Goal: Task Accomplishment & Management: Use online tool/utility

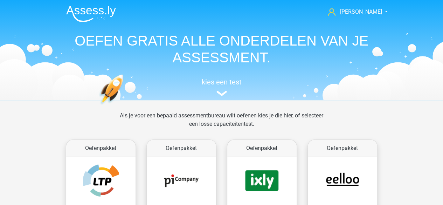
drag, startPoint x: 446, startPoint y: 23, endPoint x: 448, endPoint y: -7, distance: 30.2
click at [368, 13] on span "[PERSON_NAME]" at bounding box center [361, 11] width 42 height 7
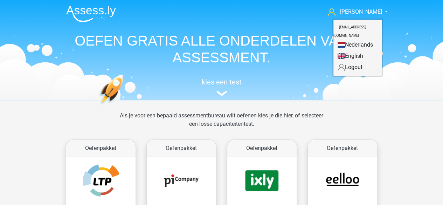
click at [409, 62] on header "lisa lisacrielaard0@gmail.com Nederlands English" at bounding box center [221, 50] width 443 height 100
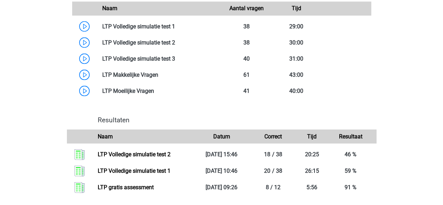
scroll to position [643, 0]
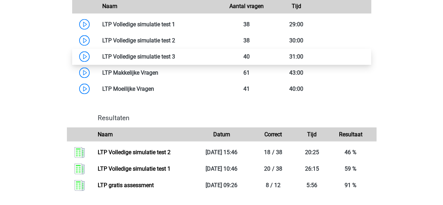
click at [175, 55] on link at bounding box center [175, 56] width 0 height 7
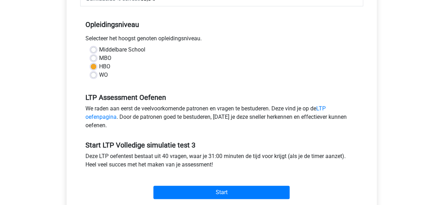
scroll to position [135, 0]
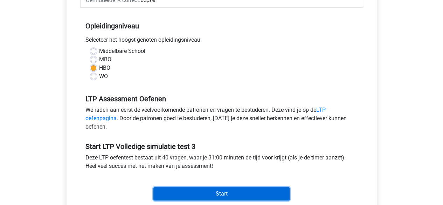
click at [208, 193] on input "Start" at bounding box center [221, 193] width 136 height 13
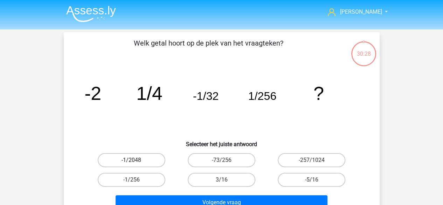
click at [133, 159] on label "-1/2048" at bounding box center [132, 160] width 68 height 14
click at [133, 160] on input "-1/2048" at bounding box center [133, 162] width 5 height 5
radio input "true"
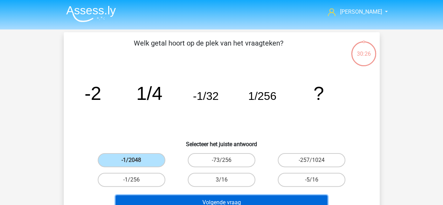
click at [224, 204] on button "Volgende vraag" at bounding box center [222, 202] width 212 height 15
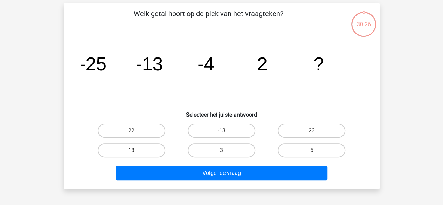
scroll to position [32, 0]
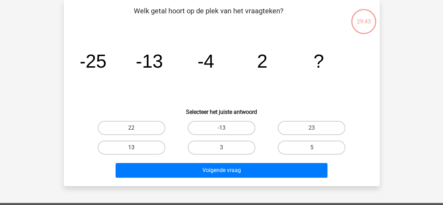
click at [140, 148] on label "13" at bounding box center [132, 148] width 68 height 14
click at [136, 148] on input "13" at bounding box center [133, 150] width 5 height 5
radio input "true"
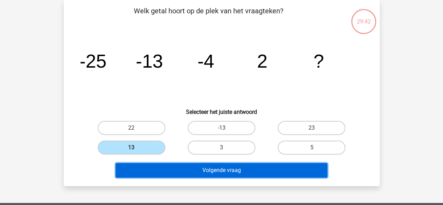
click at [195, 172] on button "Volgende vraag" at bounding box center [222, 170] width 212 height 15
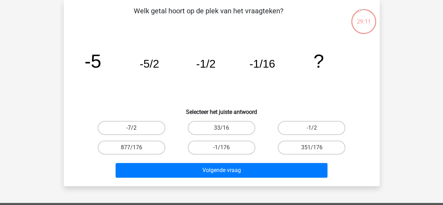
click at [125, 130] on label "-7/2" at bounding box center [132, 128] width 68 height 14
click at [131, 130] on input "-7/2" at bounding box center [133, 130] width 5 height 5
radio input "true"
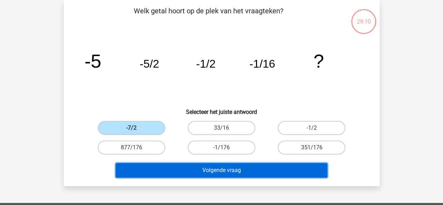
click at [188, 171] on button "Volgende vraag" at bounding box center [222, 170] width 212 height 15
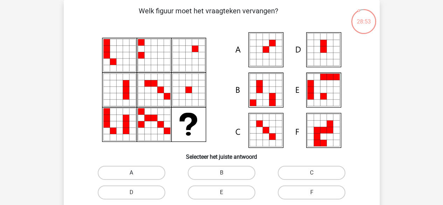
click at [146, 176] on label "A" at bounding box center [132, 173] width 68 height 14
click at [136, 176] on input "A" at bounding box center [133, 175] width 5 height 5
radio input "true"
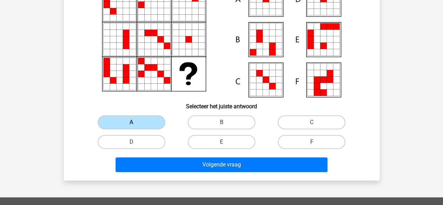
scroll to position [87, 0]
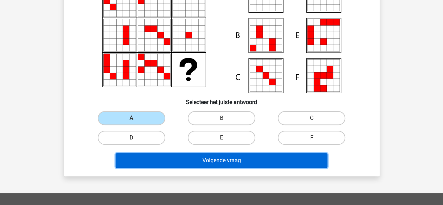
click at [211, 164] on button "Volgende vraag" at bounding box center [222, 160] width 212 height 15
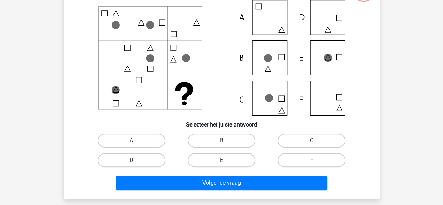
scroll to position [74, 0]
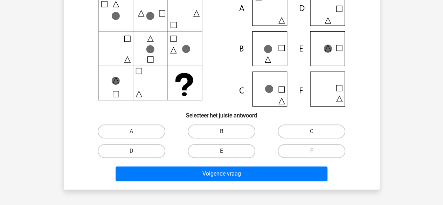
click at [242, 131] on label "B" at bounding box center [222, 131] width 68 height 14
click at [226, 131] on input "B" at bounding box center [223, 133] width 5 height 5
radio input "true"
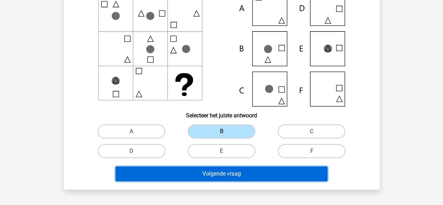
click at [221, 170] on button "Volgende vraag" at bounding box center [222, 173] width 212 height 15
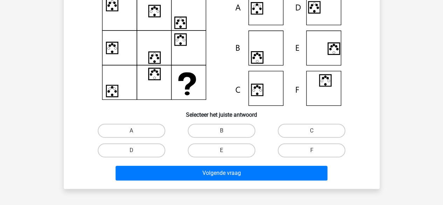
scroll to position [75, 0]
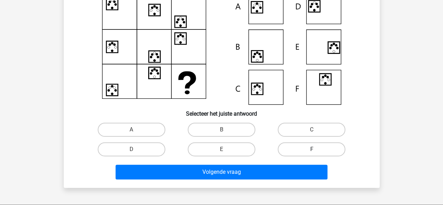
click at [293, 144] on label "F" at bounding box center [312, 149] width 68 height 14
click at [312, 149] on input "F" at bounding box center [314, 151] width 5 height 5
radio input "true"
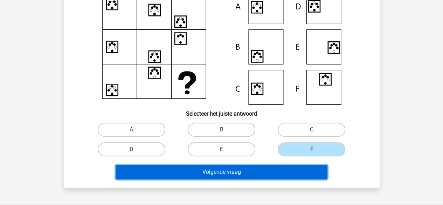
click at [228, 174] on button "Volgende vraag" at bounding box center [222, 172] width 212 height 15
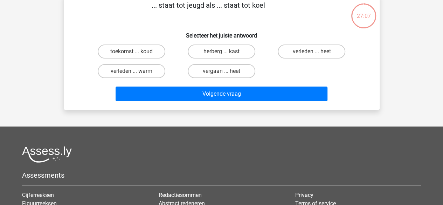
scroll to position [32, 0]
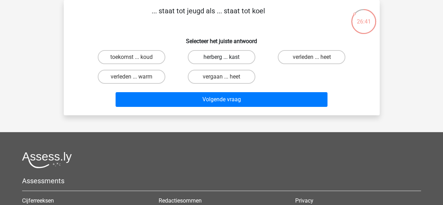
click at [218, 59] on label "herberg ... kast" at bounding box center [222, 57] width 68 height 14
click at [221, 59] on input "herberg ... kast" at bounding box center [223, 59] width 5 height 5
radio input "true"
click at [142, 73] on label "verleden ... warm" at bounding box center [132, 77] width 68 height 14
click at [136, 77] on input "verleden ... warm" at bounding box center [133, 79] width 5 height 5
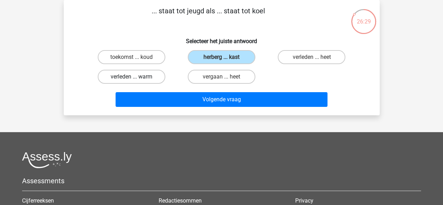
radio input "true"
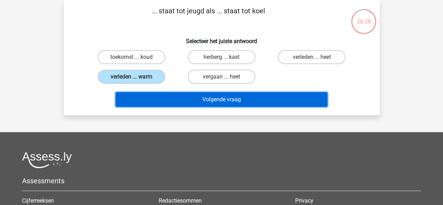
click at [194, 103] on button "Volgende vraag" at bounding box center [222, 99] width 212 height 15
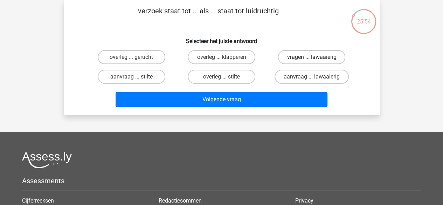
click at [331, 62] on label "vragen ... lawaaierig" at bounding box center [312, 57] width 68 height 14
click at [316, 62] on input "vragen ... lawaaierig" at bounding box center [314, 59] width 5 height 5
radio input "true"
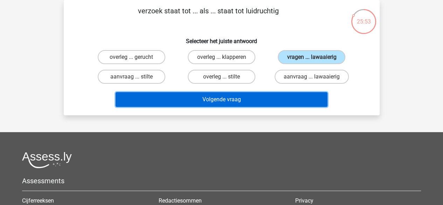
click at [240, 100] on button "Volgende vraag" at bounding box center [222, 99] width 212 height 15
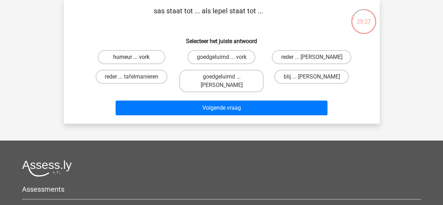
click at [156, 56] on label "humeur ... vork" at bounding box center [132, 57] width 68 height 14
click at [136, 57] on input "humeur ... vork" at bounding box center [133, 59] width 5 height 5
radio input "true"
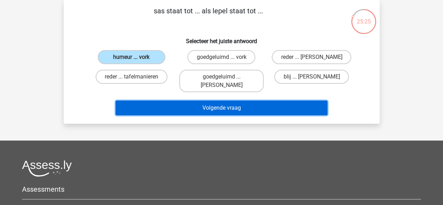
click at [217, 102] on button "Volgende vraag" at bounding box center [222, 108] width 212 height 15
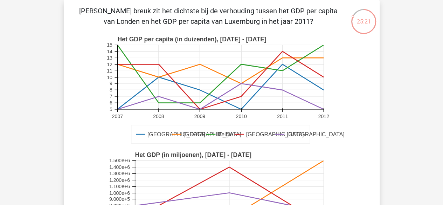
click at [217, 102] on rect at bounding box center [220, 77] width 206 height 64
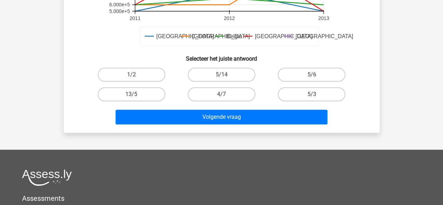
scroll to position [245, 0]
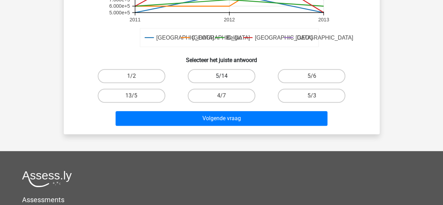
click at [212, 79] on label "5/14" at bounding box center [222, 76] width 68 height 14
click at [221, 79] on input "5/14" at bounding box center [223, 78] width 5 height 5
radio input "true"
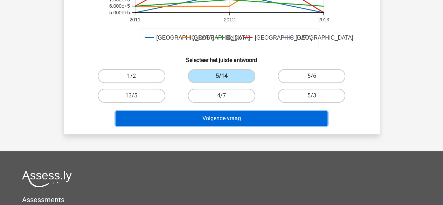
click at [201, 117] on button "Volgende vraag" at bounding box center [222, 118] width 212 height 15
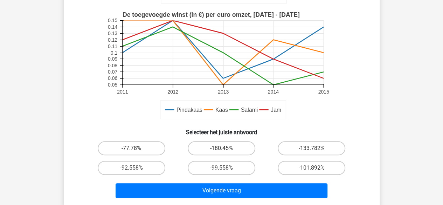
scroll to position [173, 0]
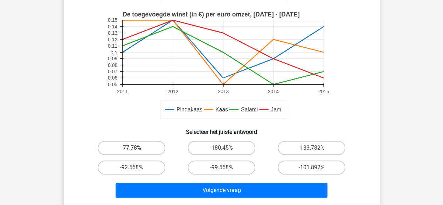
click at [128, 148] on label "-77.78%" at bounding box center [132, 148] width 68 height 14
click at [131, 148] on input "-77.78%" at bounding box center [133, 150] width 5 height 5
radio input "true"
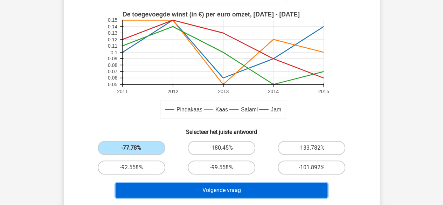
click at [195, 187] on button "Volgende vraag" at bounding box center [222, 190] width 212 height 15
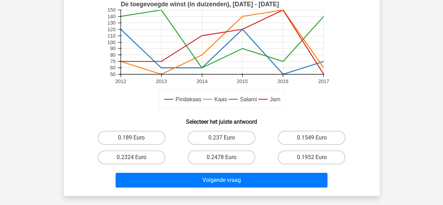
scroll to position [198, 0]
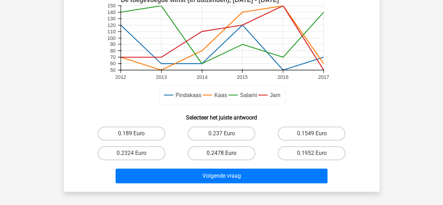
click at [207, 155] on label "0.2478 Euro" at bounding box center [222, 153] width 68 height 14
click at [221, 155] on input "0.2478 Euro" at bounding box center [223, 155] width 5 height 5
radio input "true"
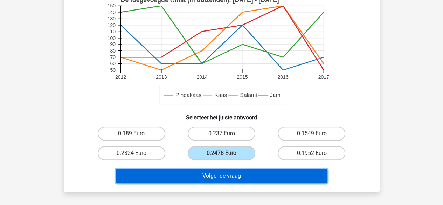
click at [197, 174] on button "Volgende vraag" at bounding box center [222, 176] width 212 height 15
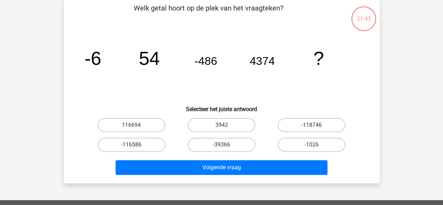
scroll to position [32, 0]
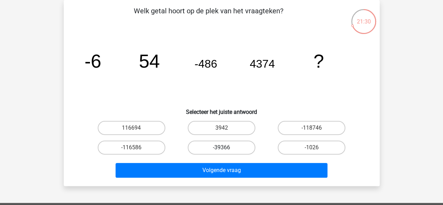
click at [243, 144] on label "-39366" at bounding box center [222, 148] width 68 height 14
click at [226, 148] on input "-39366" at bounding box center [223, 150] width 5 height 5
radio input "true"
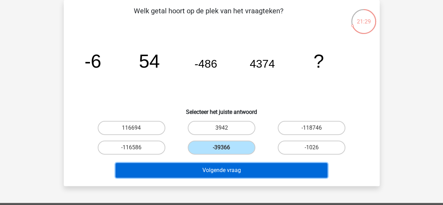
click at [242, 169] on button "Volgende vraag" at bounding box center [222, 170] width 212 height 15
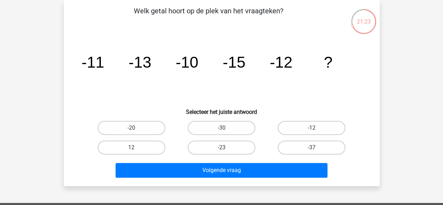
click at [104, 64] on tspan "-10" at bounding box center [92, 62] width 23 height 18
click at [208, 145] on label "-23" at bounding box center [222, 148] width 68 height 14
click at [221, 148] on input "-23" at bounding box center [223, 150] width 5 height 5
radio input "true"
click at [119, 129] on label "-20" at bounding box center [132, 128] width 68 height 14
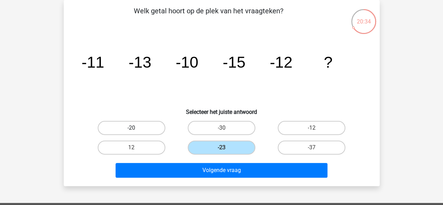
click at [131, 129] on input "-20" at bounding box center [133, 130] width 5 height 5
radio input "true"
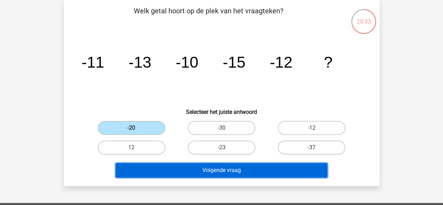
click at [193, 168] on button "Volgende vraag" at bounding box center [222, 170] width 212 height 15
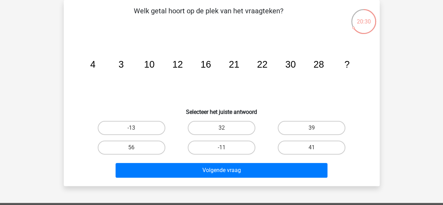
click at [95, 66] on tspan "3" at bounding box center [92, 64] width 5 height 11
click at [224, 127] on label "32" at bounding box center [222, 128] width 68 height 14
click at [224, 128] on input "32" at bounding box center [223, 130] width 5 height 5
radio input "true"
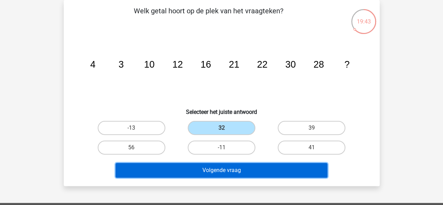
click at [196, 170] on button "Volgende vraag" at bounding box center [222, 170] width 212 height 15
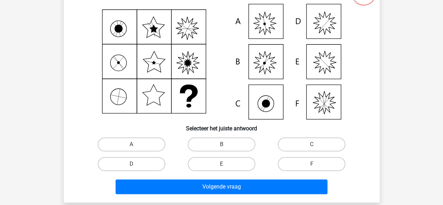
scroll to position [64, 0]
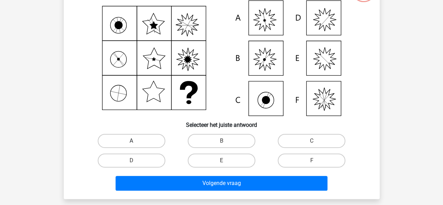
click at [138, 137] on label "A" at bounding box center [132, 141] width 68 height 14
click at [136, 141] on input "A" at bounding box center [133, 143] width 5 height 5
radio input "true"
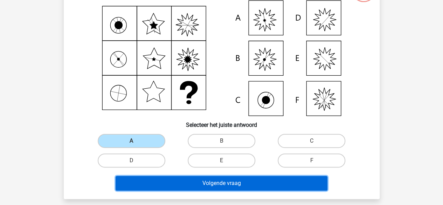
click at [201, 184] on button "Volgende vraag" at bounding box center [222, 183] width 212 height 15
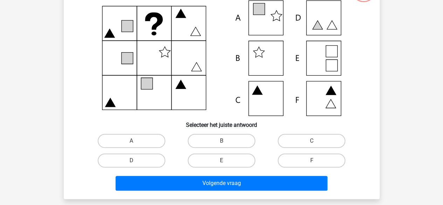
scroll to position [32, 0]
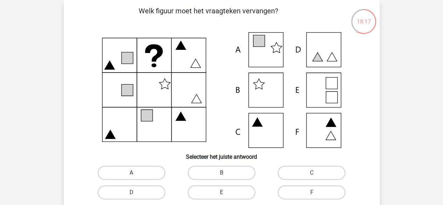
click at [146, 172] on label "A" at bounding box center [132, 173] width 68 height 14
click at [136, 173] on input "A" at bounding box center [133, 175] width 5 height 5
radio input "true"
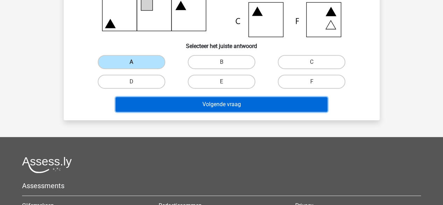
click at [231, 109] on button "Volgende vraag" at bounding box center [222, 104] width 212 height 15
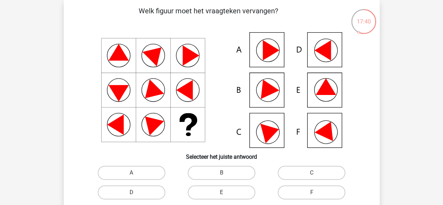
click at [121, 99] on icon at bounding box center [222, 90] width 282 height 116
click at [141, 196] on label "D" at bounding box center [132, 192] width 68 height 14
click at [136, 196] on input "D" at bounding box center [133, 194] width 5 height 5
radio input "true"
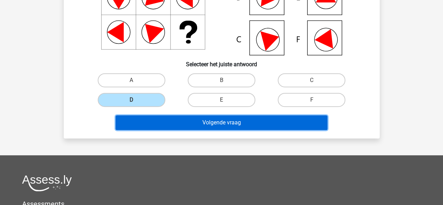
click at [204, 129] on button "Volgende vraag" at bounding box center [222, 122] width 212 height 15
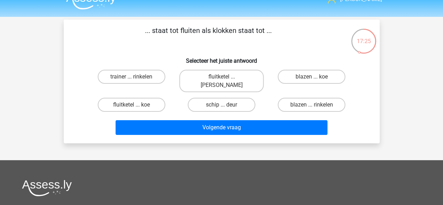
scroll to position [12, 0]
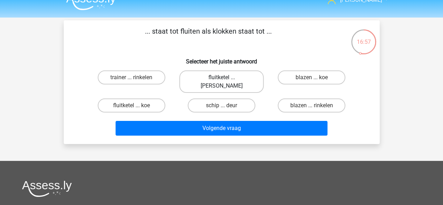
click at [205, 76] on label "fluitketel ... luiden" at bounding box center [221, 81] width 84 height 22
click at [221, 77] on input "fluitketel ... luiden" at bounding box center [223, 79] width 5 height 5
radio input "true"
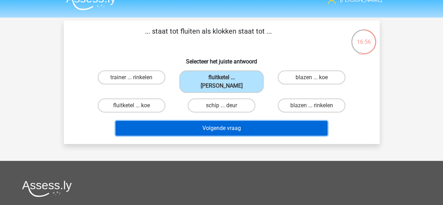
click at [201, 121] on button "Volgende vraag" at bounding box center [222, 128] width 212 height 15
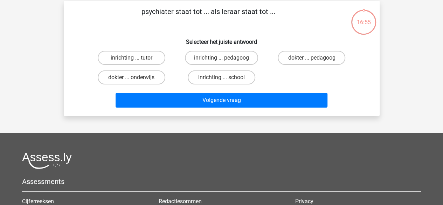
scroll to position [32, 0]
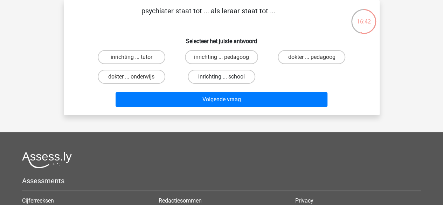
click at [207, 76] on label "inrichting ... school" at bounding box center [222, 77] width 68 height 14
click at [221, 77] on input "inrichting ... school" at bounding box center [223, 79] width 5 height 5
radio input "true"
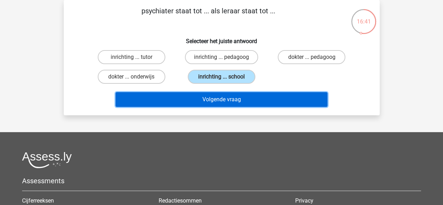
click at [203, 98] on button "Volgende vraag" at bounding box center [222, 99] width 212 height 15
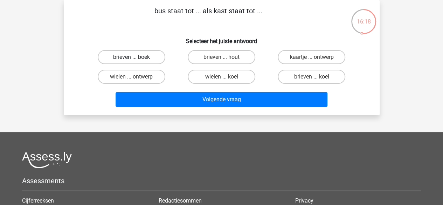
click at [126, 51] on label "brieven ... boek" at bounding box center [132, 57] width 68 height 14
click at [131, 57] on input "brieven ... boek" at bounding box center [133, 59] width 5 height 5
radio input "true"
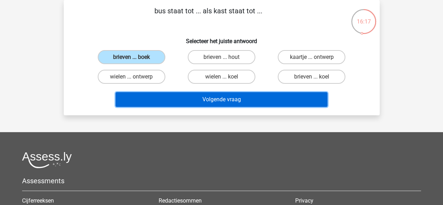
click at [182, 96] on button "Volgende vraag" at bounding box center [222, 99] width 212 height 15
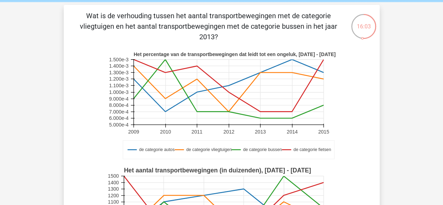
scroll to position [20, 0]
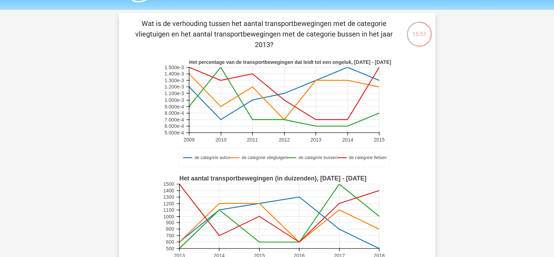
drag, startPoint x: 408, startPoint y: 0, endPoint x: 96, endPoint y: 155, distance: 347.6
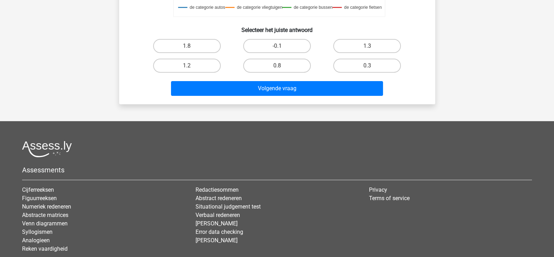
scroll to position [284, 0]
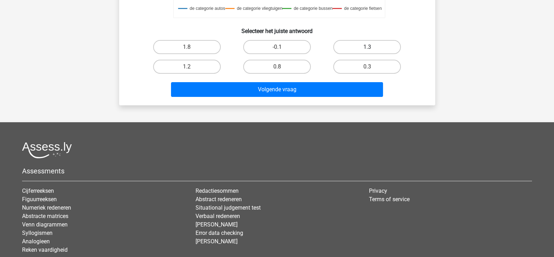
click at [351, 47] on label "1.3" at bounding box center [367, 47] width 68 height 14
click at [367, 47] on input "1.3" at bounding box center [369, 49] width 5 height 5
radio input "true"
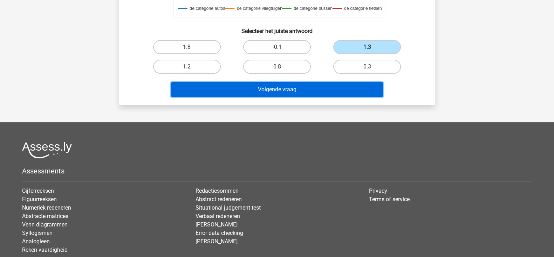
click at [299, 87] on button "Volgende vraag" at bounding box center [277, 89] width 212 height 15
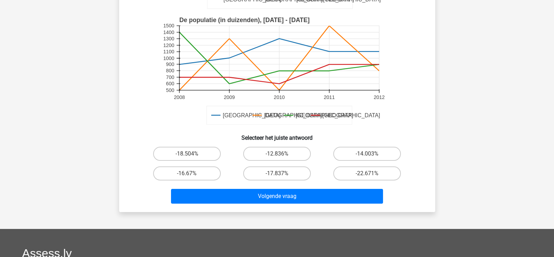
scroll to position [183, 0]
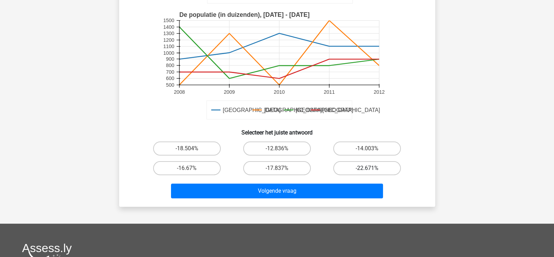
click at [345, 170] on label "-22.671%" at bounding box center [367, 168] width 68 height 14
click at [367, 170] on input "-22.671%" at bounding box center [369, 170] width 5 height 5
radio input "true"
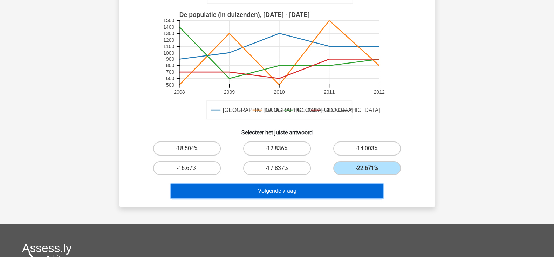
click at [308, 192] on button "Volgende vraag" at bounding box center [277, 190] width 212 height 15
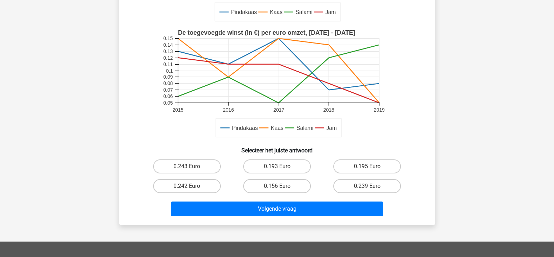
scroll to position [177, 0]
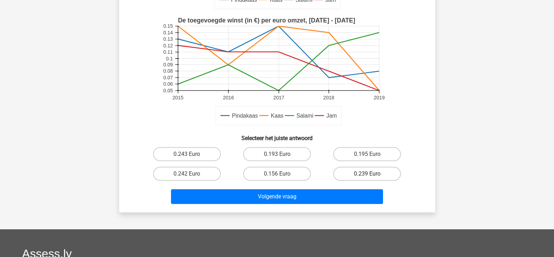
click at [349, 173] on label "0.239 Euro" at bounding box center [367, 173] width 68 height 14
click at [367, 173] on input "0.239 Euro" at bounding box center [369, 175] width 5 height 5
radio input "true"
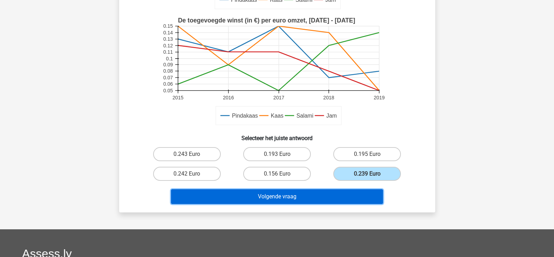
click at [310, 192] on button "Volgende vraag" at bounding box center [277, 196] width 212 height 15
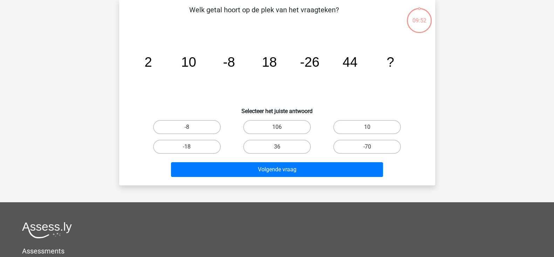
scroll to position [32, 0]
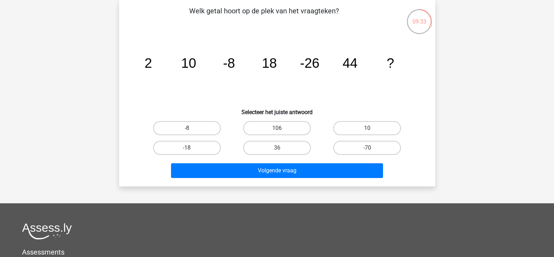
click at [152, 63] on tspan "-26" at bounding box center [147, 62] width 7 height 15
click at [186, 146] on label "-18" at bounding box center [187, 148] width 68 height 14
click at [187, 148] on input "-18" at bounding box center [189, 150] width 5 height 5
radio input "true"
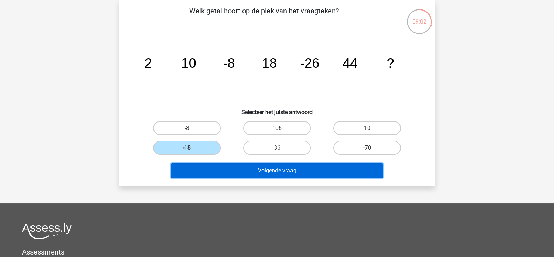
click at [252, 171] on button "Volgende vraag" at bounding box center [277, 170] width 212 height 15
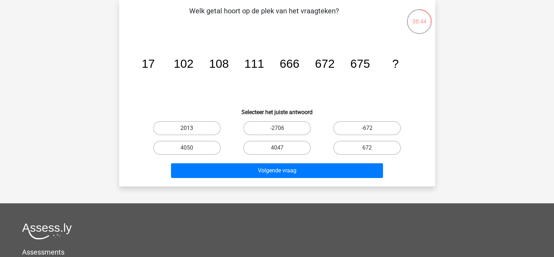
click at [205, 124] on label "2013" at bounding box center [187, 128] width 68 height 14
click at [191, 128] on input "2013" at bounding box center [189, 130] width 5 height 5
radio input "true"
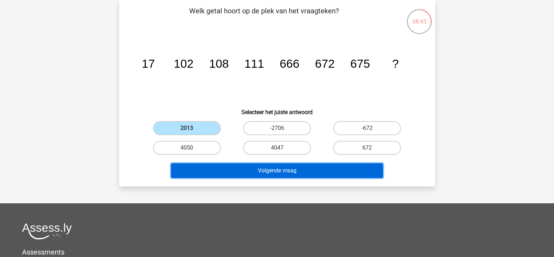
click at [241, 168] on button "Volgende vraag" at bounding box center [277, 170] width 212 height 15
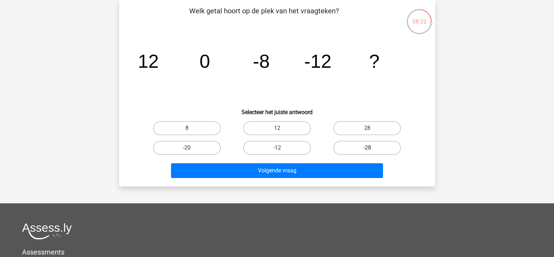
click at [347, 146] on label "-28" at bounding box center [367, 148] width 68 height 14
click at [367, 148] on input "-28" at bounding box center [369, 150] width 5 height 5
radio input "true"
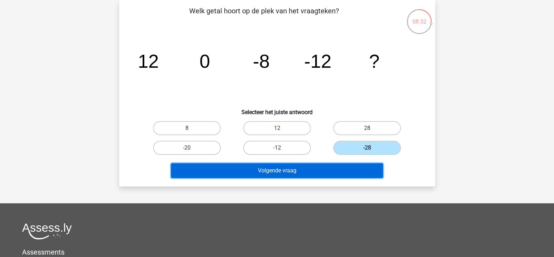
click at [301, 172] on button "Volgende vraag" at bounding box center [277, 170] width 212 height 15
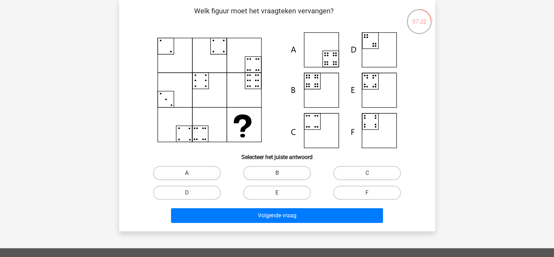
click at [197, 172] on label "A" at bounding box center [187, 173] width 68 height 14
click at [191, 173] on input "A" at bounding box center [189, 175] width 5 height 5
radio input "true"
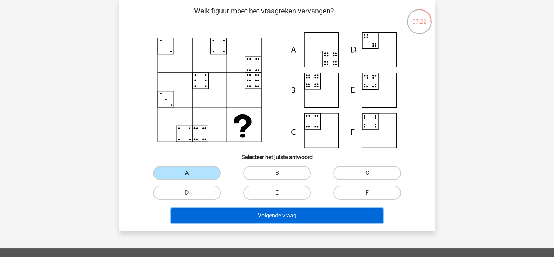
click at [243, 205] on button "Volgende vraag" at bounding box center [277, 215] width 212 height 15
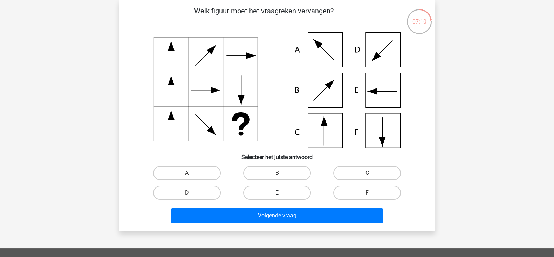
click at [275, 197] on label "E" at bounding box center [277, 192] width 68 height 14
click at [277, 197] on input "E" at bounding box center [279, 194] width 5 height 5
radio input "true"
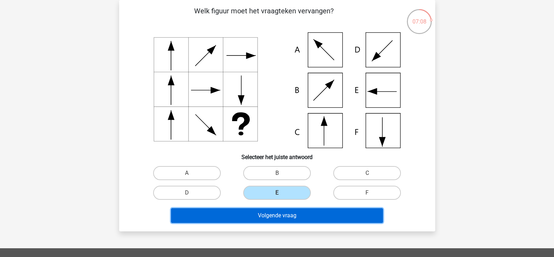
click at [237, 205] on button "Volgende vraag" at bounding box center [277, 215] width 212 height 15
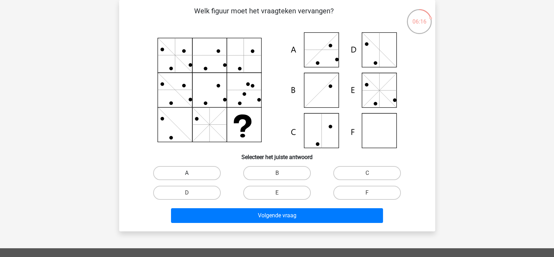
click at [201, 173] on label "A" at bounding box center [187, 173] width 68 height 14
click at [191, 173] on input "A" at bounding box center [189, 175] width 5 height 5
radio input "true"
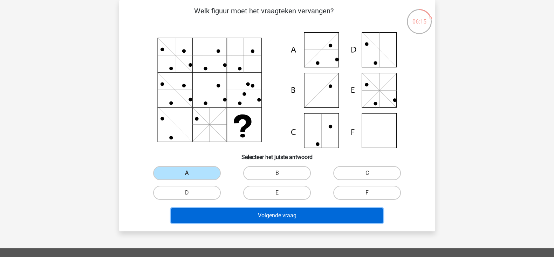
click at [258, 205] on button "Volgende vraag" at bounding box center [277, 215] width 212 height 15
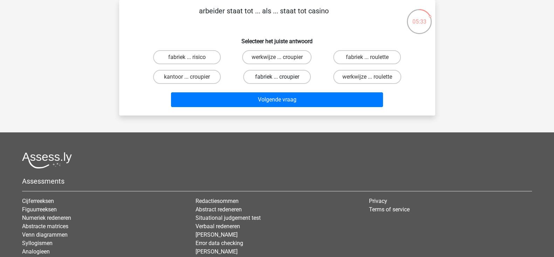
click at [262, 78] on label "fabriek ... croupier" at bounding box center [277, 77] width 68 height 14
click at [277, 78] on input "fabriek ... croupier" at bounding box center [279, 79] width 5 height 5
radio input "true"
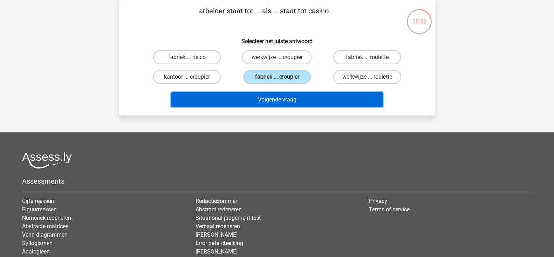
click at [258, 96] on button "Volgende vraag" at bounding box center [277, 99] width 212 height 15
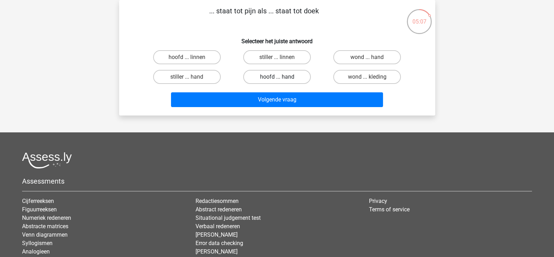
click at [278, 72] on label "hoofd ... hand" at bounding box center [277, 77] width 68 height 14
click at [278, 77] on input "hoofd ... hand" at bounding box center [279, 79] width 5 height 5
radio input "true"
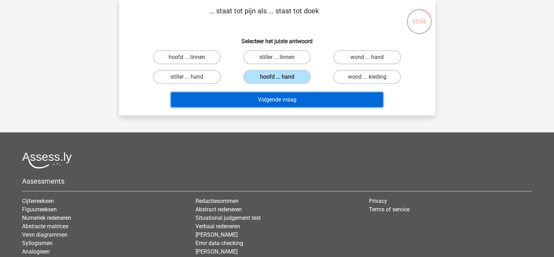
click at [276, 94] on button "Volgende vraag" at bounding box center [277, 99] width 212 height 15
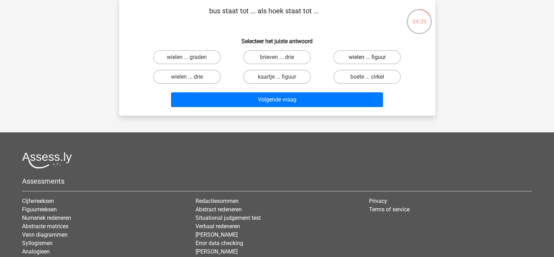
click at [346, 62] on label "wielen ... figuur" at bounding box center [367, 57] width 68 height 14
click at [367, 62] on input "wielen ... figuur" at bounding box center [369, 59] width 5 height 5
radio input "true"
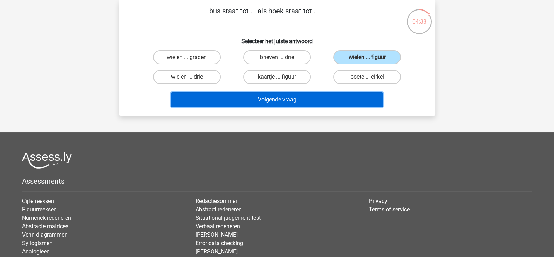
click at [307, 98] on button "Volgende vraag" at bounding box center [277, 99] width 212 height 15
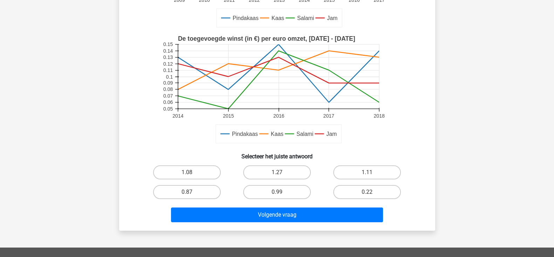
scroll to position [147, 0]
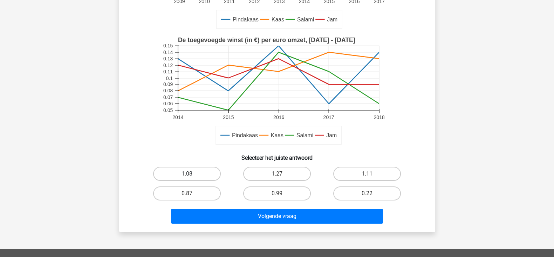
click at [175, 175] on label "1.08" at bounding box center [187, 173] width 68 height 14
click at [187, 175] on input "1.08" at bounding box center [189, 175] width 5 height 5
radio input "true"
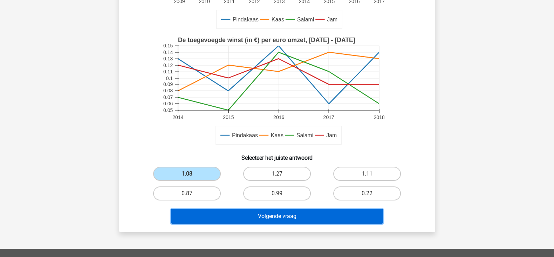
click at [230, 205] on button "Volgende vraag" at bounding box center [277, 215] width 212 height 15
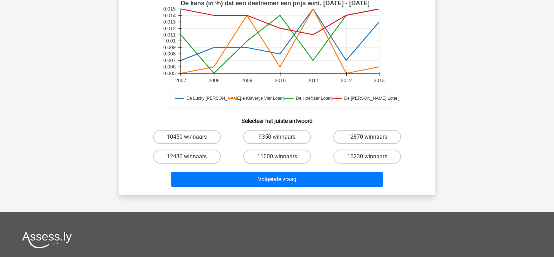
scroll to position [185, 0]
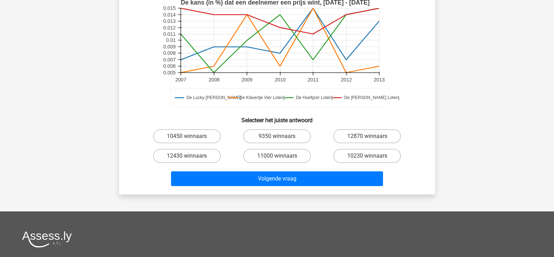
click at [189, 156] on input "12430 winnaars" at bounding box center [189, 158] width 5 height 5
radio input "true"
click at [246, 169] on div "Volgende vraag" at bounding box center [277, 176] width 294 height 23
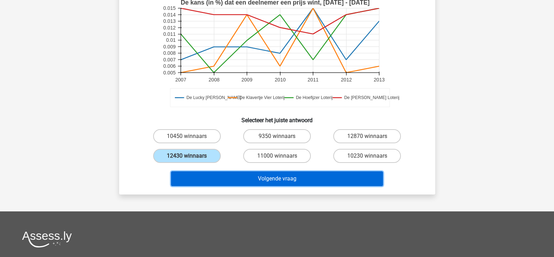
click at [245, 171] on button "Volgende vraag" at bounding box center [277, 178] width 212 height 15
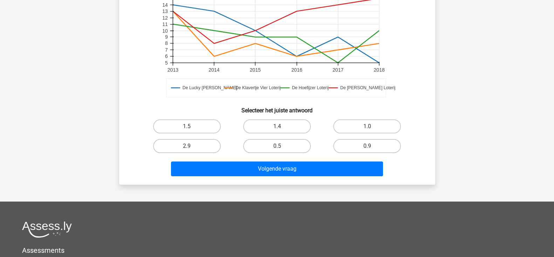
scroll to position [228, 0]
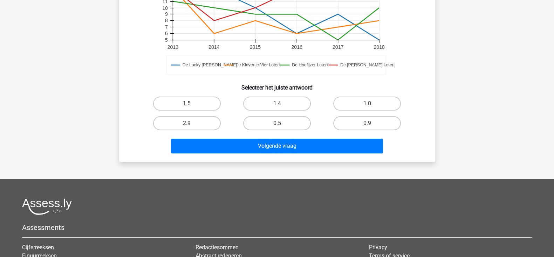
click at [267, 103] on label "1.4" at bounding box center [277, 103] width 68 height 14
click at [277, 103] on input "1.4" at bounding box center [279, 105] width 5 height 5
radio input "true"
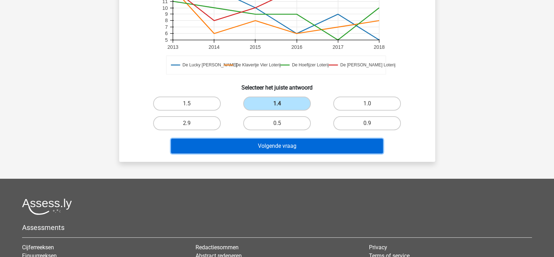
click at [273, 147] on button "Volgende vraag" at bounding box center [277, 145] width 212 height 15
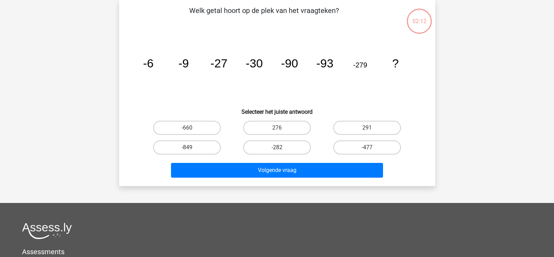
scroll to position [32, 0]
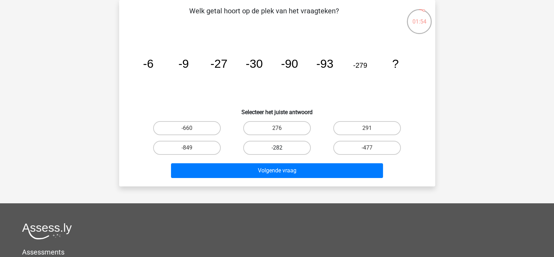
click at [262, 147] on label "-282" at bounding box center [277, 148] width 68 height 14
click at [277, 148] on input "-282" at bounding box center [279, 150] width 5 height 5
radio input "true"
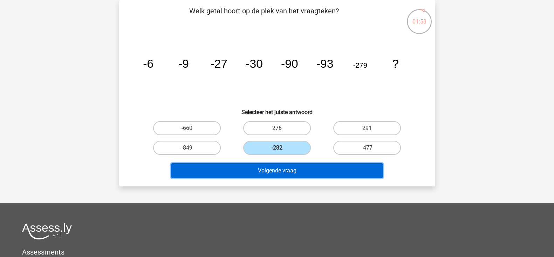
click at [251, 171] on button "Volgende vraag" at bounding box center [277, 170] width 212 height 15
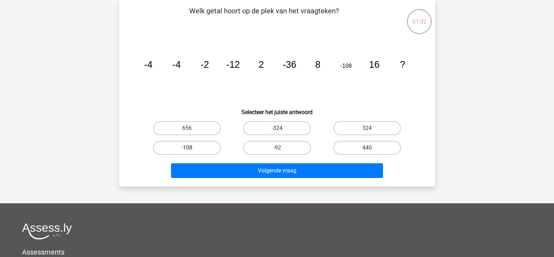
click at [178, 148] on label "-108" at bounding box center [187, 148] width 68 height 14
click at [187, 148] on input "-108" at bounding box center [189, 150] width 5 height 5
radio input "true"
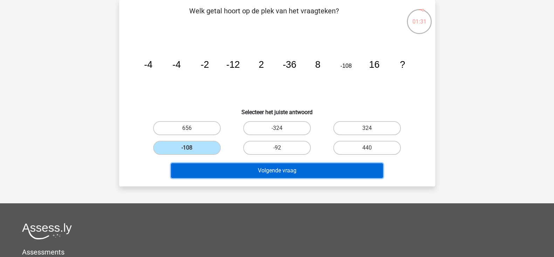
click at [235, 166] on button "Volgende vraag" at bounding box center [277, 170] width 212 height 15
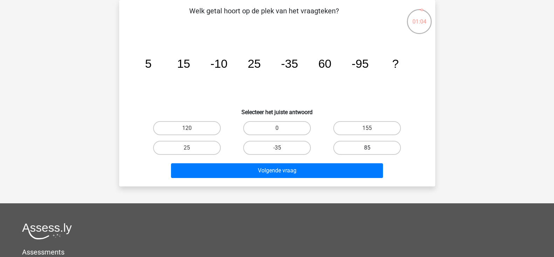
click at [357, 147] on label "85" at bounding box center [367, 148] width 68 height 14
click at [367, 148] on input "85" at bounding box center [369, 150] width 5 height 5
radio input "true"
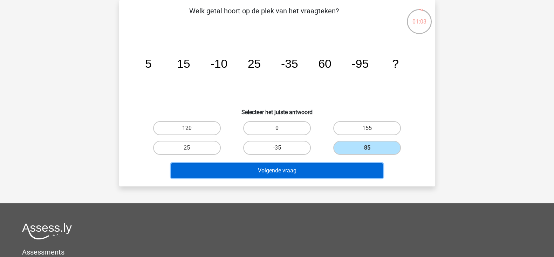
click at [298, 167] on button "Volgende vraag" at bounding box center [277, 170] width 212 height 15
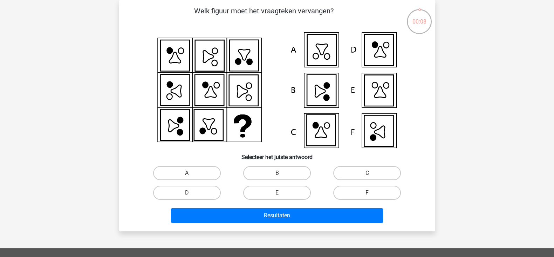
click at [352, 189] on label "F" at bounding box center [367, 192] width 68 height 14
click at [367, 192] on input "F" at bounding box center [369, 194] width 5 height 5
radio input "true"
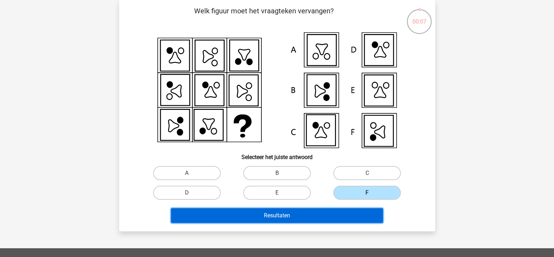
click at [308, 205] on button "Resultaten" at bounding box center [277, 215] width 212 height 15
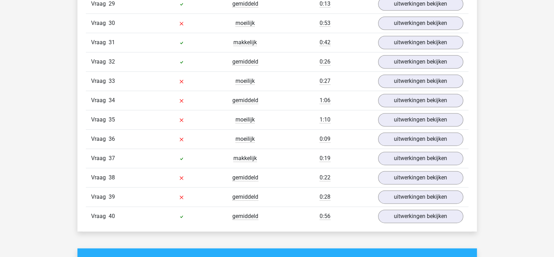
scroll to position [1179, 0]
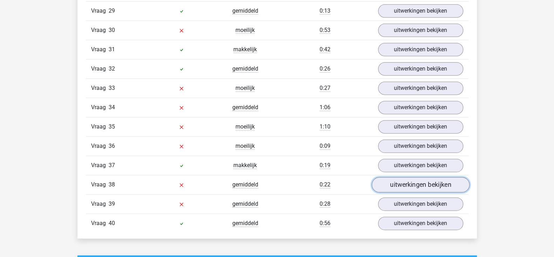
click at [444, 180] on link "uitwerkingen bekijken" at bounding box center [420, 184] width 98 height 15
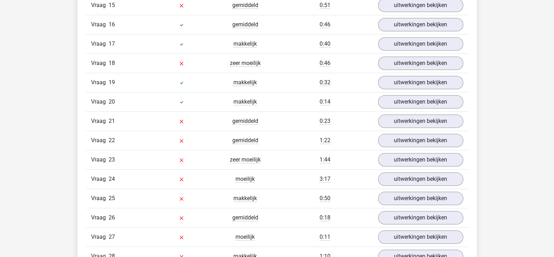
scroll to position [927, 0]
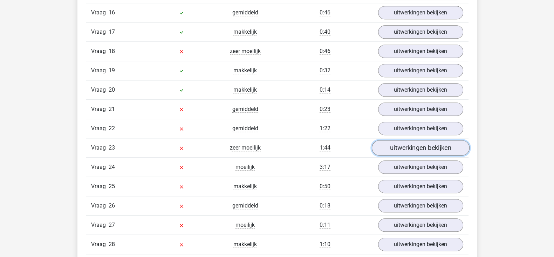
click at [432, 144] on link "uitwerkingen bekijken" at bounding box center [420, 147] width 98 height 15
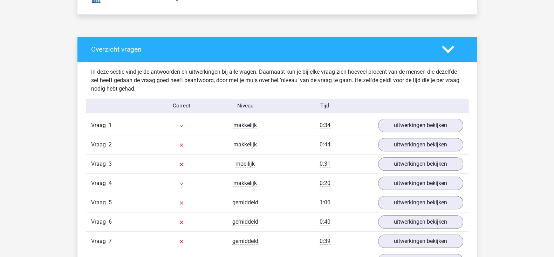
scroll to position [522, 0]
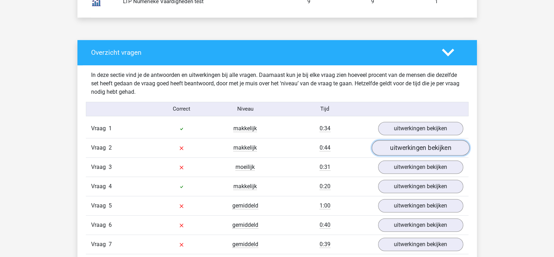
click at [422, 146] on link "uitwerkingen bekijken" at bounding box center [420, 147] width 98 height 15
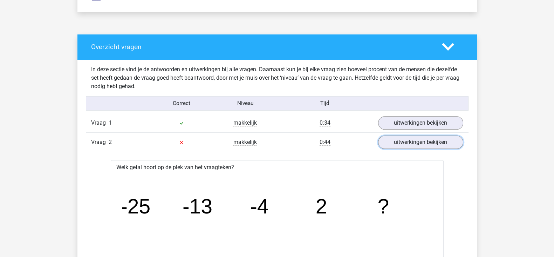
scroll to position [524, 0]
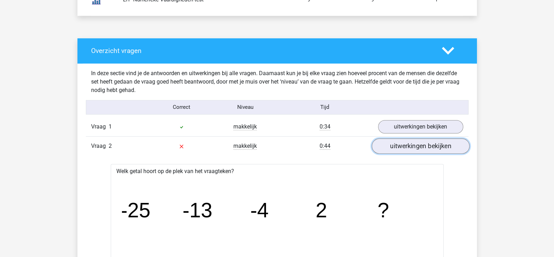
click at [415, 148] on link "uitwerkingen bekijken" at bounding box center [420, 145] width 98 height 15
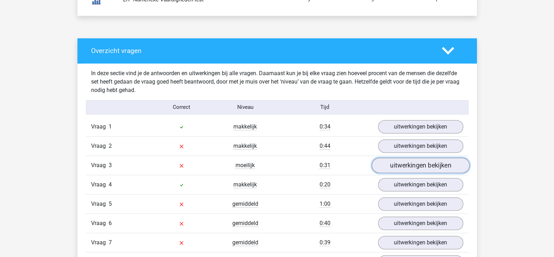
click at [410, 167] on link "uitwerkingen bekijken" at bounding box center [420, 164] width 98 height 15
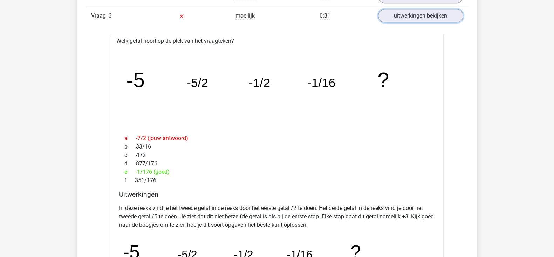
scroll to position [657, 0]
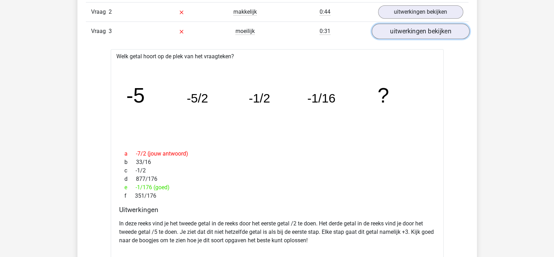
click at [418, 32] on link "uitwerkingen bekijken" at bounding box center [420, 30] width 98 height 15
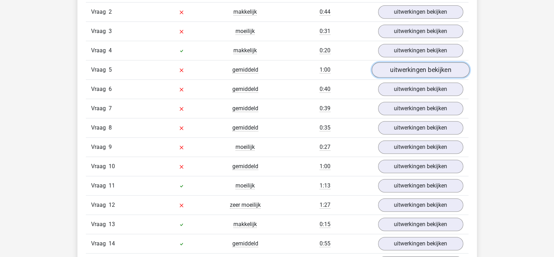
click at [405, 71] on link "uitwerkingen bekijken" at bounding box center [420, 69] width 98 height 15
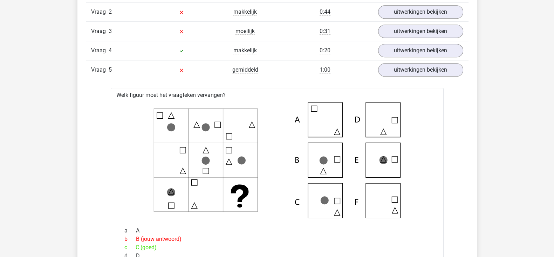
click at [421, 77] on div "Vraag 5 gemiddeld 1:00 uitwerkingen bekijken" at bounding box center [277, 69] width 383 height 19
click at [401, 72] on link "uitwerkingen bekijken" at bounding box center [420, 69] width 98 height 15
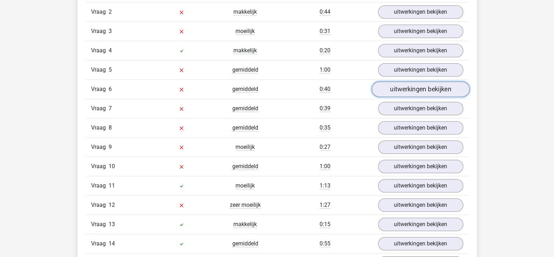
click at [392, 94] on link "uitwerkingen bekijken" at bounding box center [420, 88] width 98 height 15
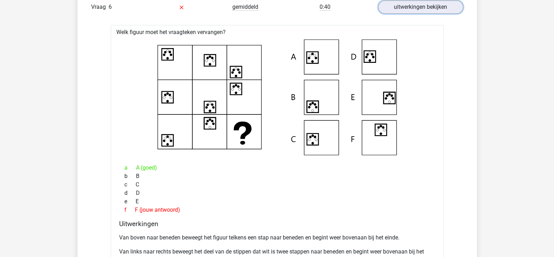
scroll to position [736, 0]
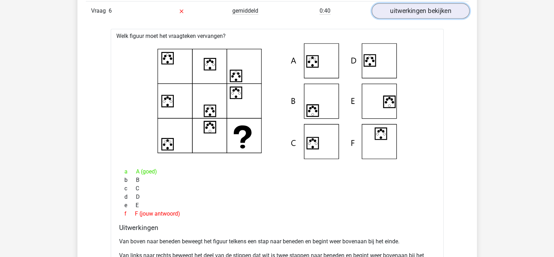
click at [412, 11] on link "uitwerkingen bekijken" at bounding box center [420, 10] width 98 height 15
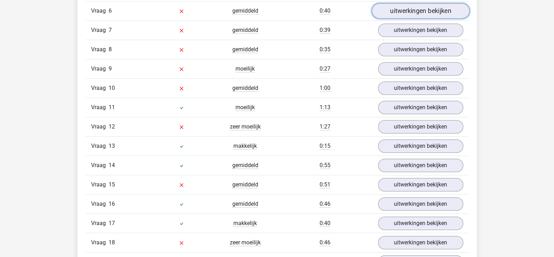
click at [412, 11] on link "uitwerkingen bekijken" at bounding box center [420, 10] width 98 height 15
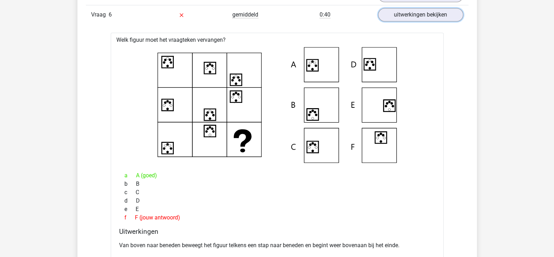
scroll to position [720, 0]
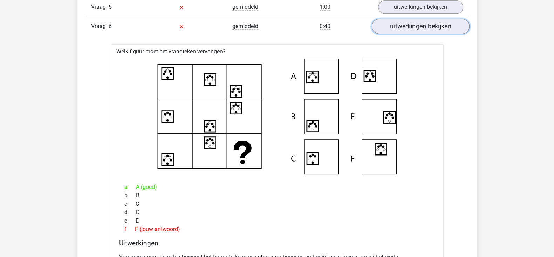
click at [401, 28] on link "uitwerkingen bekijken" at bounding box center [420, 26] width 98 height 15
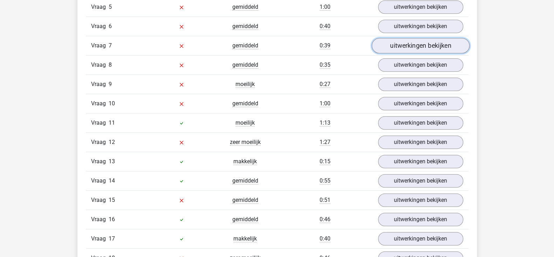
click at [402, 45] on link "uitwerkingen bekijken" at bounding box center [420, 45] width 98 height 15
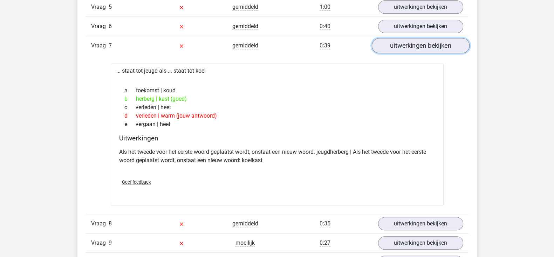
click at [402, 45] on link "uitwerkingen bekijken" at bounding box center [420, 45] width 98 height 15
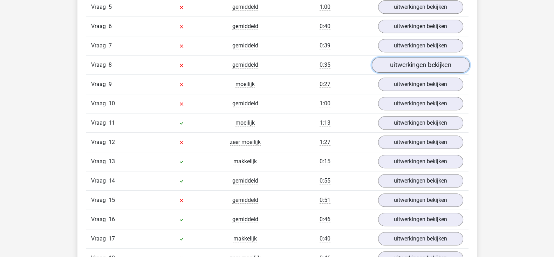
click at [402, 65] on link "uitwerkingen bekijken" at bounding box center [420, 64] width 98 height 15
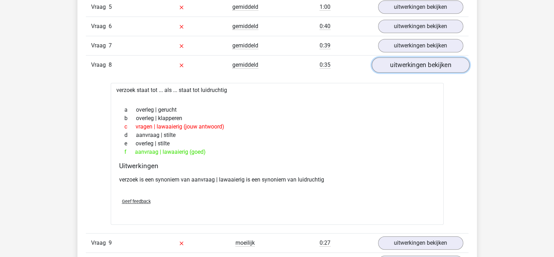
click at [402, 65] on link "uitwerkingen bekijken" at bounding box center [420, 64] width 98 height 15
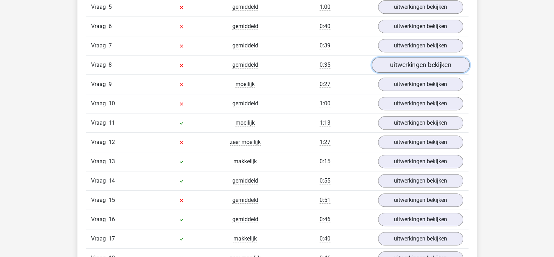
click at [402, 65] on link "uitwerkingen bekijken" at bounding box center [420, 64] width 98 height 15
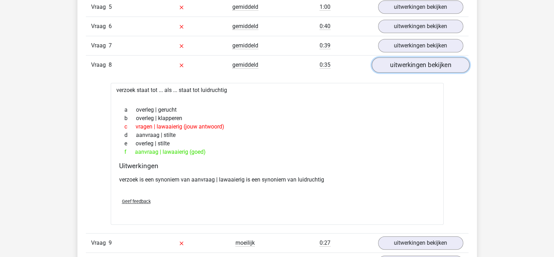
click at [402, 65] on link "uitwerkingen bekijken" at bounding box center [420, 64] width 98 height 15
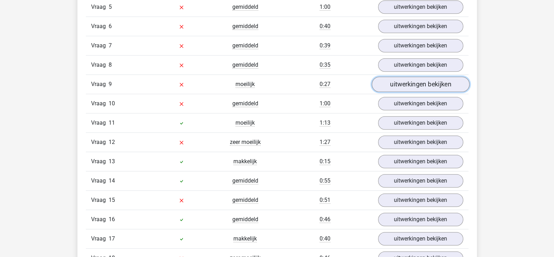
click at [388, 85] on link "uitwerkingen bekijken" at bounding box center [420, 83] width 98 height 15
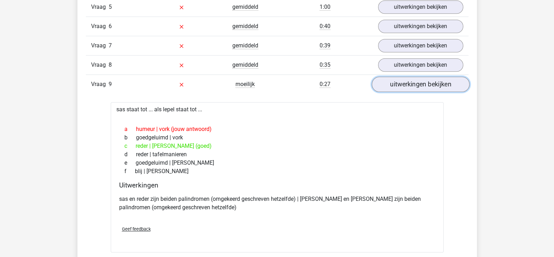
click at [388, 85] on link "uitwerkingen bekijken" at bounding box center [420, 83] width 98 height 15
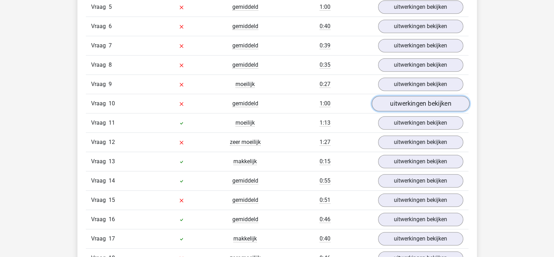
click at [389, 101] on link "uitwerkingen bekijken" at bounding box center [420, 103] width 98 height 15
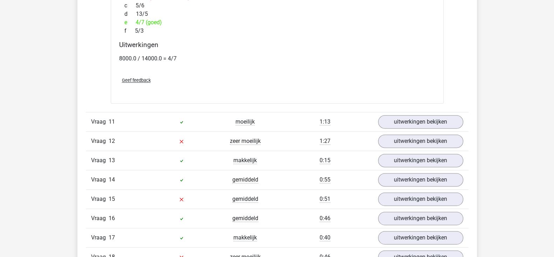
scroll to position [1123, 0]
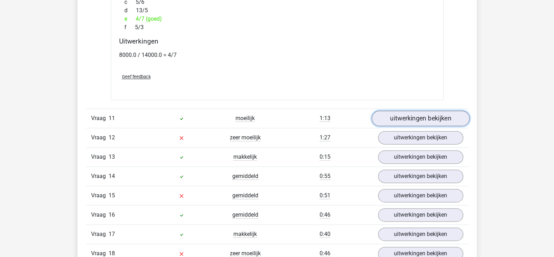
click at [401, 119] on link "uitwerkingen bekijken" at bounding box center [420, 117] width 98 height 15
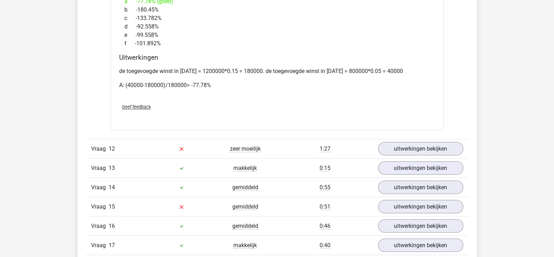
scroll to position [1546, 0]
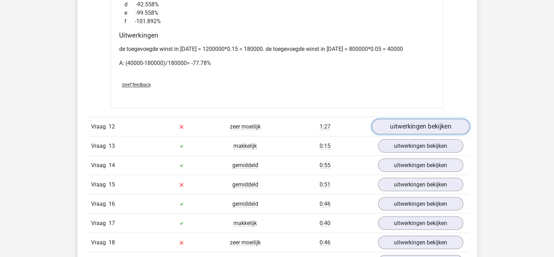
click at [420, 125] on link "uitwerkingen bekijken" at bounding box center [420, 125] width 98 height 15
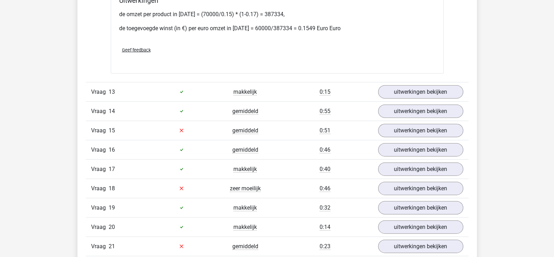
scroll to position [2017, 0]
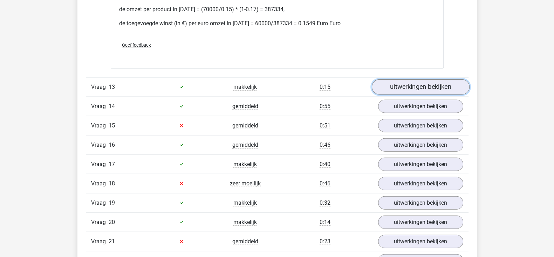
click at [440, 90] on link "uitwerkingen bekijken" at bounding box center [420, 86] width 98 height 15
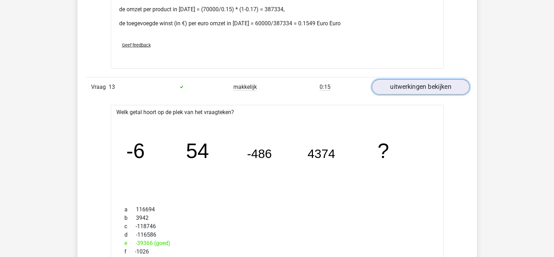
click at [440, 90] on link "uitwerkingen bekijken" at bounding box center [420, 86] width 98 height 15
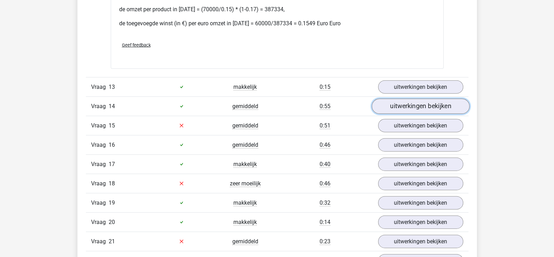
click at [430, 103] on link "uitwerkingen bekijken" at bounding box center [420, 105] width 98 height 15
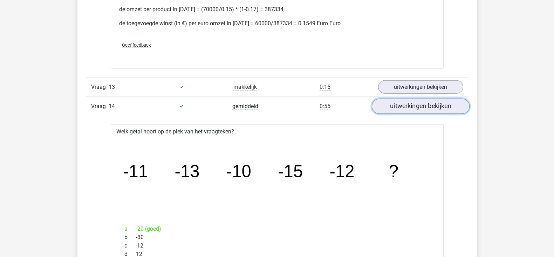
click at [430, 103] on link "uitwerkingen bekijken" at bounding box center [420, 105] width 98 height 15
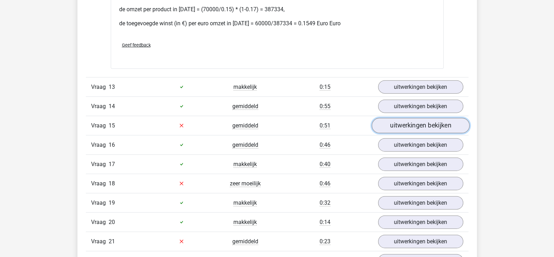
click at [409, 120] on link "uitwerkingen bekijken" at bounding box center [420, 125] width 98 height 15
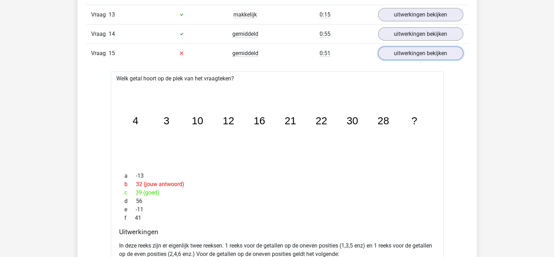
scroll to position [2094, 0]
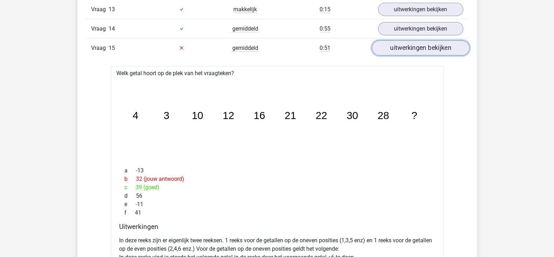
click at [419, 47] on link "uitwerkingen bekijken" at bounding box center [420, 47] width 98 height 15
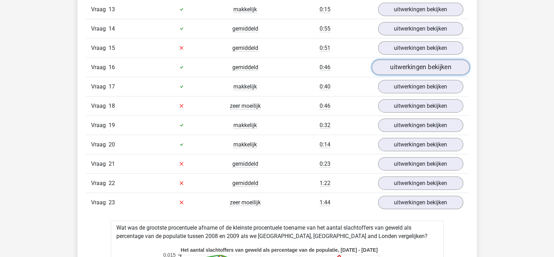
click at [408, 65] on link "uitwerkingen bekijken" at bounding box center [420, 67] width 98 height 15
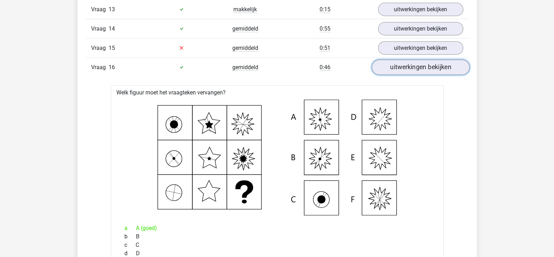
click at [420, 68] on link "uitwerkingen bekijken" at bounding box center [420, 67] width 98 height 15
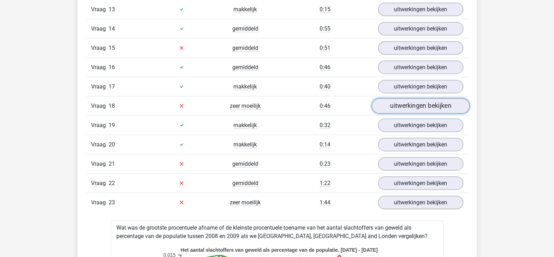
click at [402, 102] on link "uitwerkingen bekijken" at bounding box center [420, 105] width 98 height 15
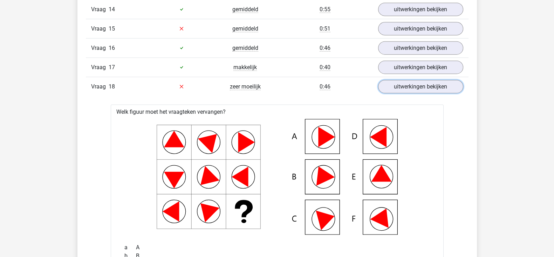
scroll to position [2097, 0]
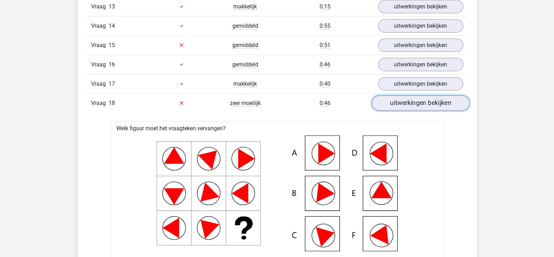
click at [445, 99] on link "uitwerkingen bekijken" at bounding box center [420, 102] width 98 height 15
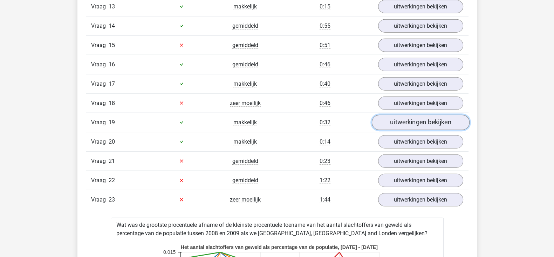
click at [426, 115] on link "uitwerkingen bekijken" at bounding box center [420, 122] width 98 height 15
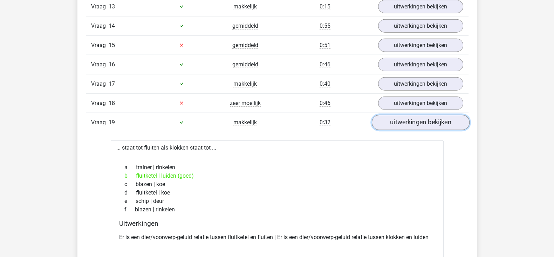
click at [426, 116] on link "uitwerkingen bekijken" at bounding box center [420, 122] width 98 height 15
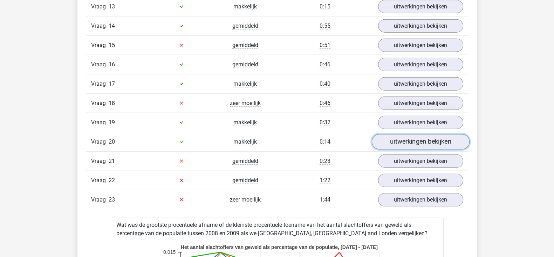
click at [419, 136] on link "uitwerkingen bekijken" at bounding box center [420, 141] width 98 height 15
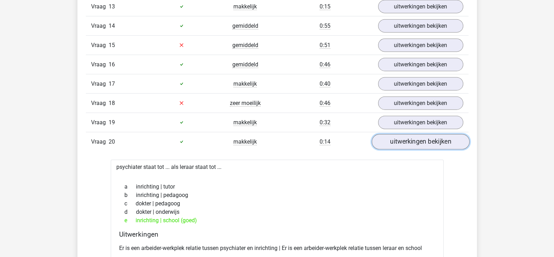
click at [419, 136] on link "uitwerkingen bekijken" at bounding box center [420, 141] width 98 height 15
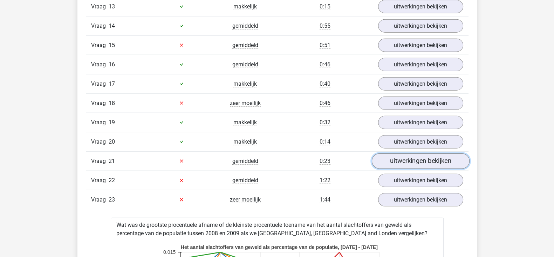
click at [404, 158] on link "uitwerkingen bekijken" at bounding box center [420, 160] width 98 height 15
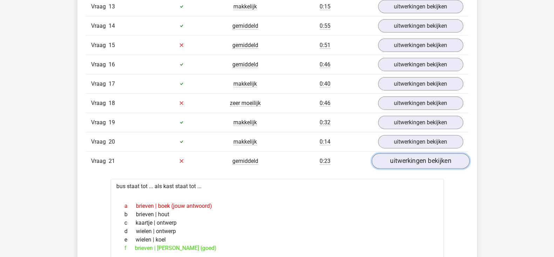
click at [410, 153] on link "uitwerkingen bekijken" at bounding box center [420, 160] width 98 height 15
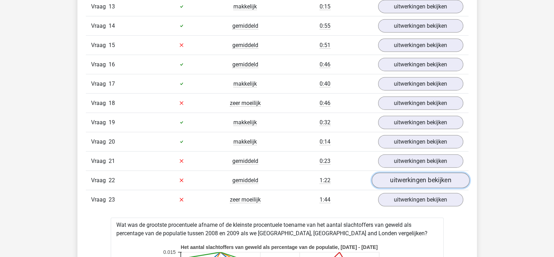
click at [396, 178] on link "uitwerkingen bekijken" at bounding box center [420, 179] width 98 height 15
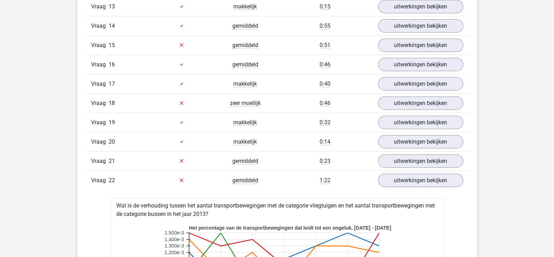
drag, startPoint x: 553, startPoint y: 130, endPoint x: 559, endPoint y: 141, distance: 11.6
click at [554, 141] on html "lisa lisacrielaard0@gmail.com" at bounding box center [277, 138] width 554 height 4470
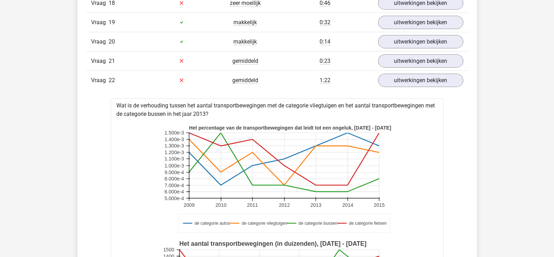
scroll to position [2203, 0]
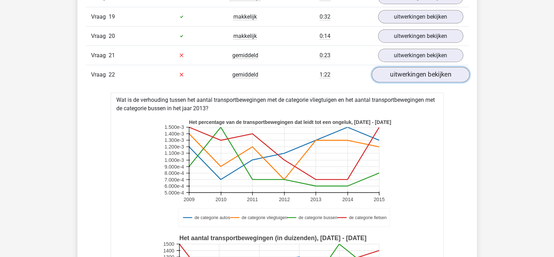
click at [453, 72] on link "uitwerkingen bekijken" at bounding box center [420, 74] width 98 height 15
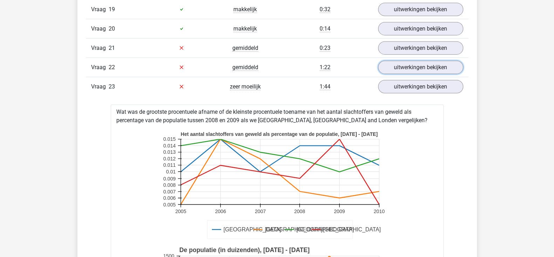
scroll to position [2215, 0]
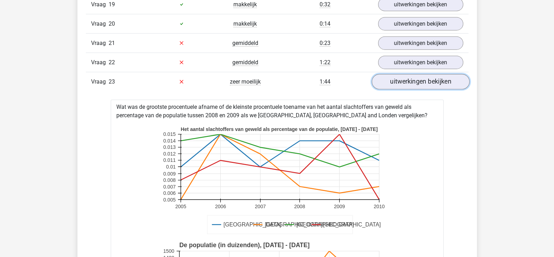
click at [425, 77] on link "uitwerkingen bekijken" at bounding box center [420, 81] width 98 height 15
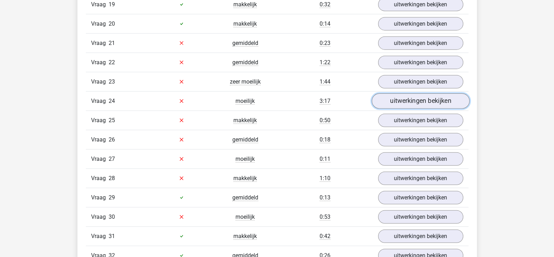
click at [421, 95] on link "uitwerkingen bekijken" at bounding box center [420, 100] width 98 height 15
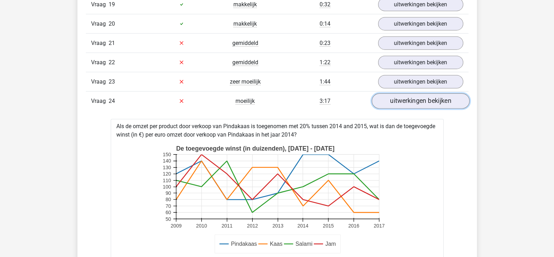
click at [421, 95] on link "uitwerkingen bekijken" at bounding box center [420, 100] width 98 height 15
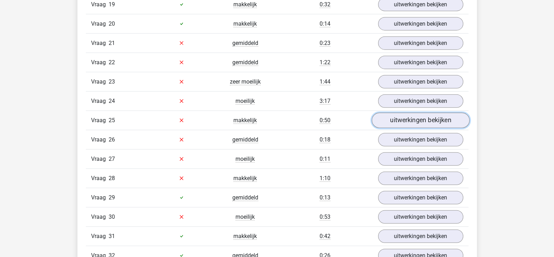
click at [420, 114] on link "uitwerkingen bekijken" at bounding box center [420, 119] width 98 height 15
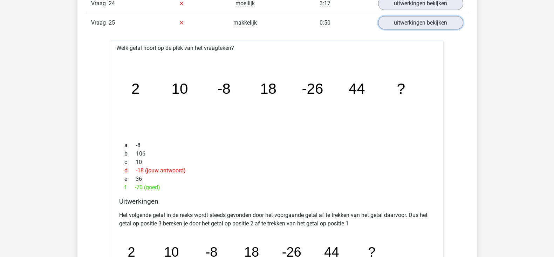
scroll to position [2308, 0]
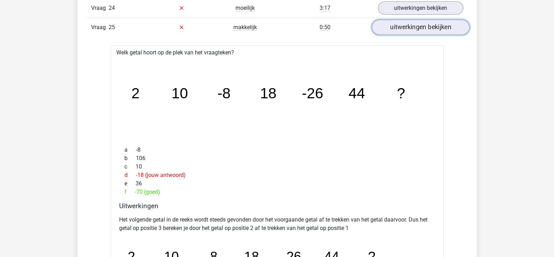
click at [414, 26] on link "uitwerkingen bekijken" at bounding box center [420, 27] width 98 height 15
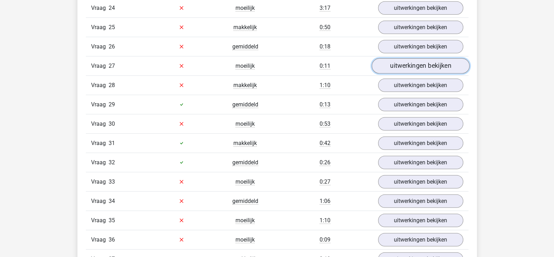
click at [404, 62] on link "uitwerkingen bekijken" at bounding box center [420, 65] width 98 height 15
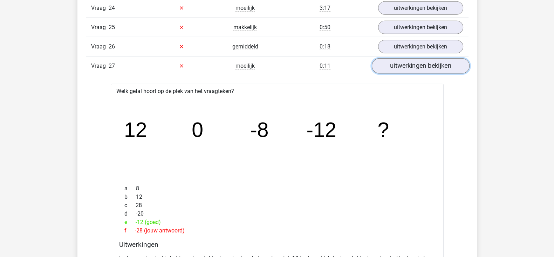
click at [404, 62] on link "uitwerkingen bekijken" at bounding box center [420, 65] width 98 height 15
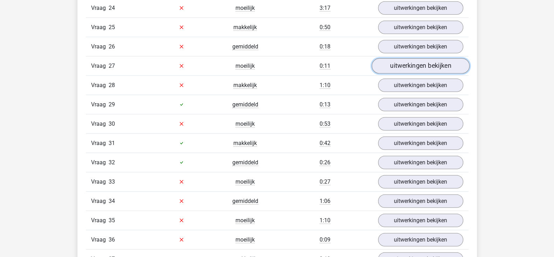
click at [404, 62] on link "uitwerkingen bekijken" at bounding box center [420, 65] width 98 height 15
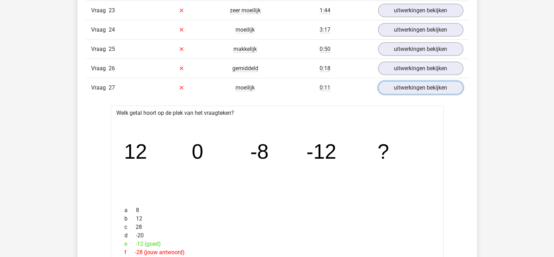
scroll to position [2267, 0]
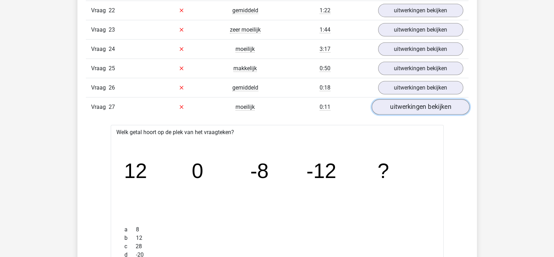
click at [430, 102] on link "uitwerkingen bekijken" at bounding box center [420, 106] width 98 height 15
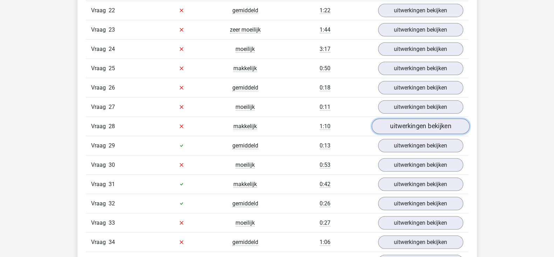
click at [430, 123] on link "uitwerkingen bekijken" at bounding box center [420, 125] width 98 height 15
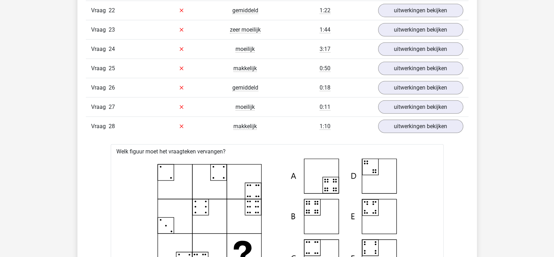
drag, startPoint x: 553, startPoint y: 151, endPoint x: 553, endPoint y: 162, distance: 11.6
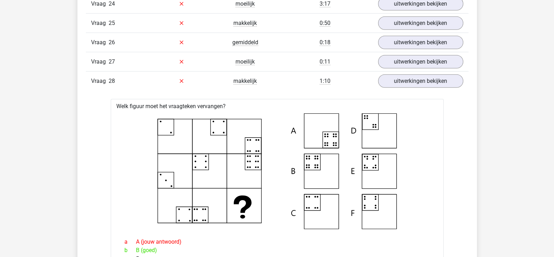
scroll to position [2317, 0]
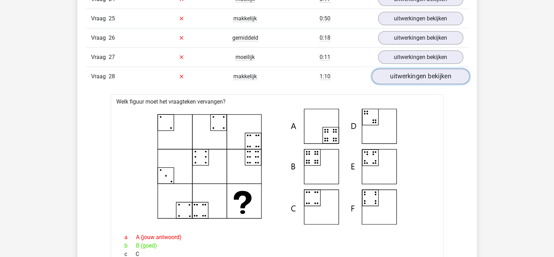
click at [432, 69] on link "uitwerkingen bekijken" at bounding box center [420, 76] width 98 height 15
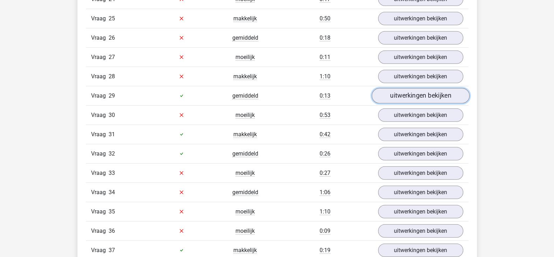
click at [421, 88] on link "uitwerkingen bekijken" at bounding box center [420, 95] width 98 height 15
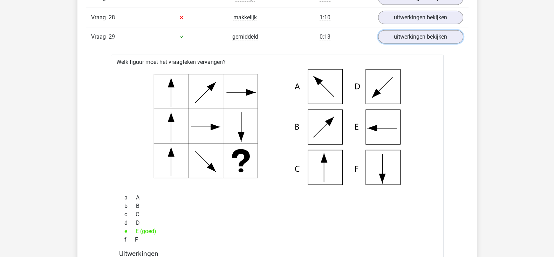
scroll to position [2380, 0]
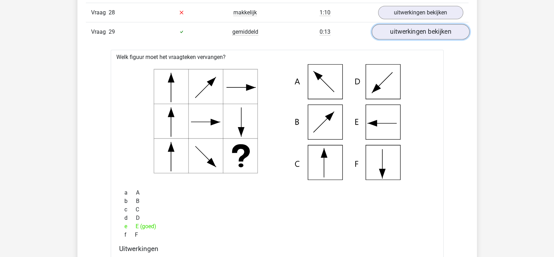
click at [411, 24] on link "uitwerkingen bekijken" at bounding box center [420, 31] width 98 height 15
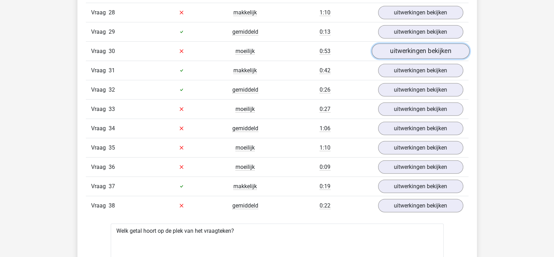
click at [392, 47] on link "uitwerkingen bekijken" at bounding box center [420, 50] width 98 height 15
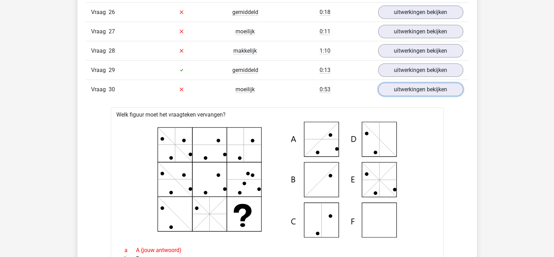
scroll to position [2338, 0]
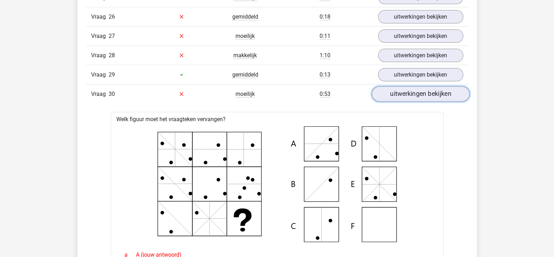
click at [403, 89] on link "uitwerkingen bekijken" at bounding box center [420, 93] width 98 height 15
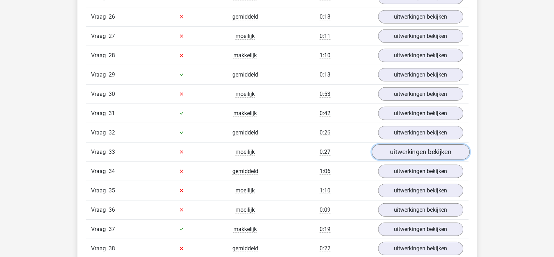
click at [410, 144] on link "uitwerkingen bekijken" at bounding box center [420, 151] width 98 height 15
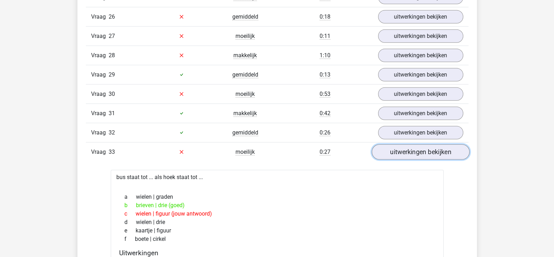
click at [395, 146] on link "uitwerkingen bekijken" at bounding box center [420, 151] width 98 height 15
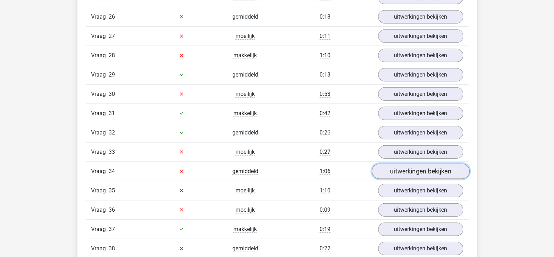
click at [398, 163] on link "uitwerkingen bekijken" at bounding box center [420, 170] width 98 height 15
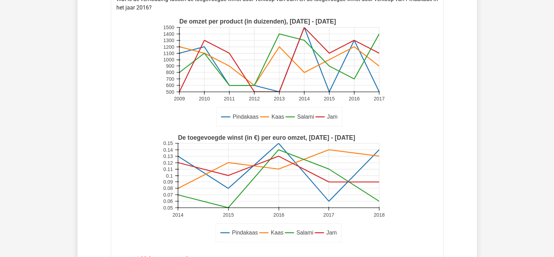
scroll to position [2488, 0]
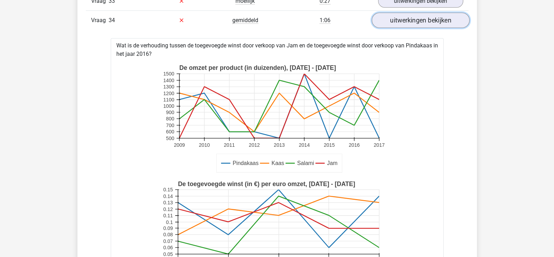
click at [407, 15] on link "uitwerkingen bekijken" at bounding box center [420, 20] width 98 height 15
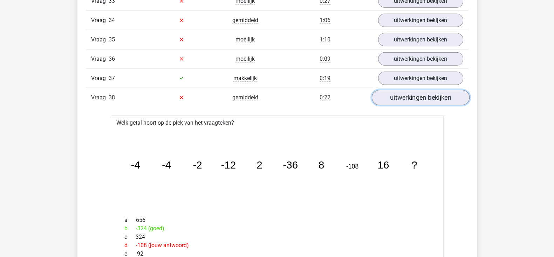
click at [408, 90] on link "uitwerkingen bekijken" at bounding box center [420, 97] width 98 height 15
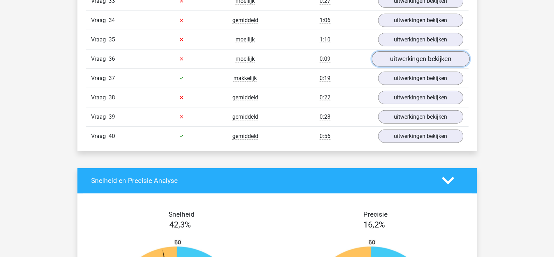
click at [403, 55] on link "uitwerkingen bekijken" at bounding box center [420, 58] width 98 height 15
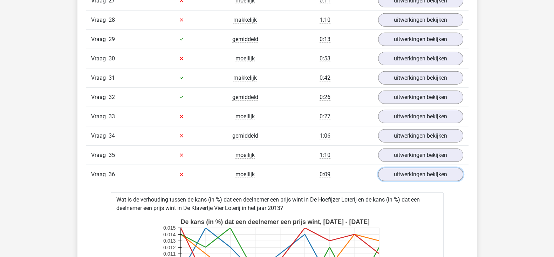
scroll to position [2462, 0]
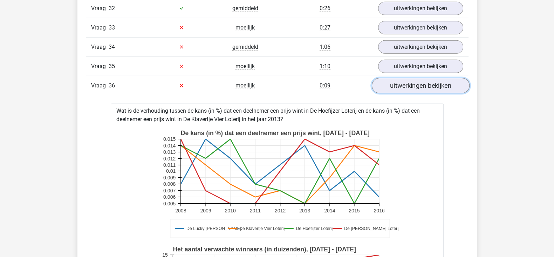
click at [424, 83] on link "uitwerkingen bekijken" at bounding box center [420, 85] width 98 height 15
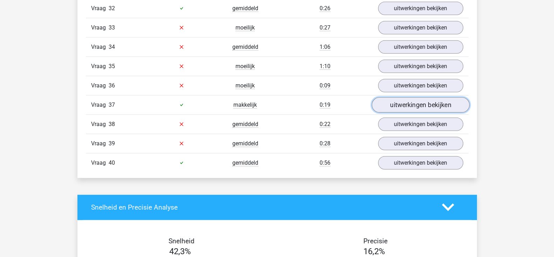
click at [395, 103] on link "uitwerkingen bekijken" at bounding box center [420, 104] width 98 height 15
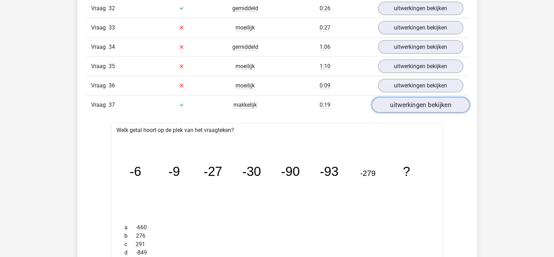
click at [395, 103] on link "uitwerkingen bekijken" at bounding box center [420, 104] width 98 height 15
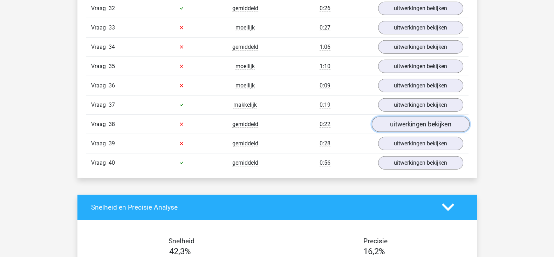
click at [397, 116] on link "uitwerkingen bekijken" at bounding box center [420, 123] width 98 height 15
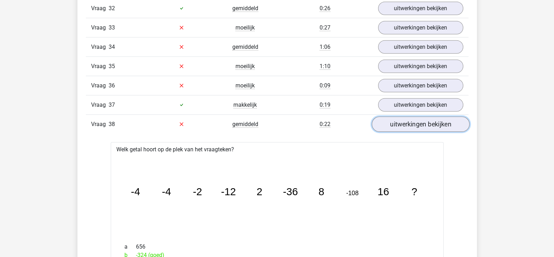
click at [397, 116] on link "uitwerkingen bekijken" at bounding box center [420, 123] width 98 height 15
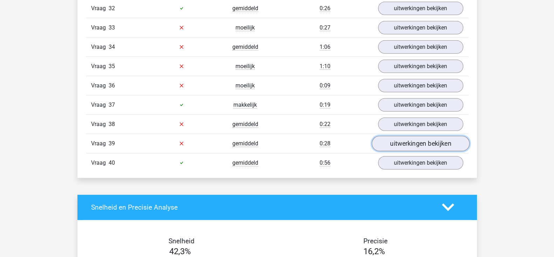
click at [405, 137] on link "uitwerkingen bekijken" at bounding box center [420, 143] width 98 height 15
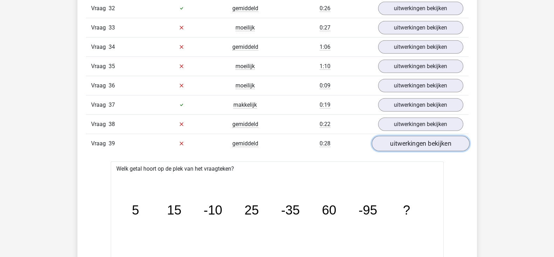
click at [405, 137] on link "uitwerkingen bekijken" at bounding box center [420, 143] width 98 height 15
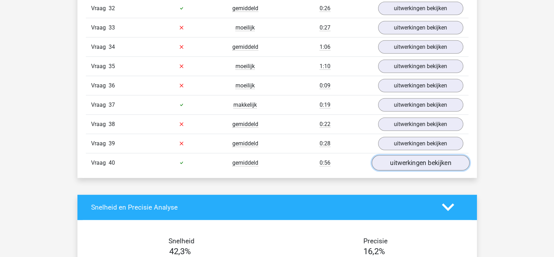
click at [405, 157] on link "uitwerkingen bekijken" at bounding box center [420, 162] width 98 height 15
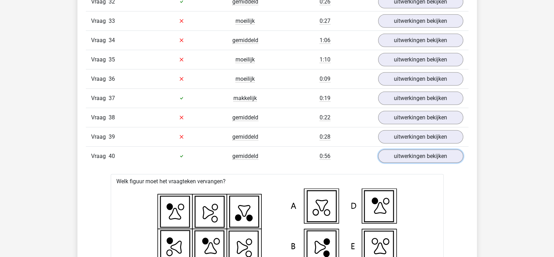
scroll to position [2481, 0]
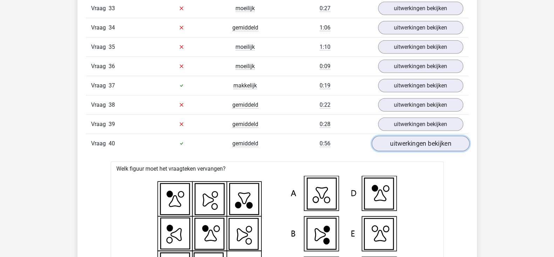
click at [416, 136] on link "uitwerkingen bekijken" at bounding box center [420, 143] width 98 height 15
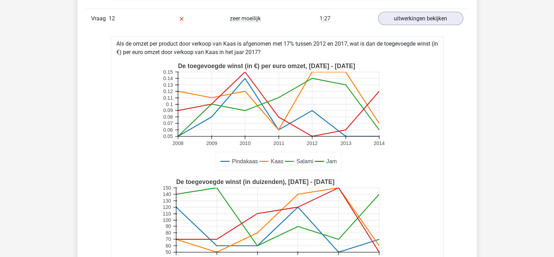
scroll to position [2996, 0]
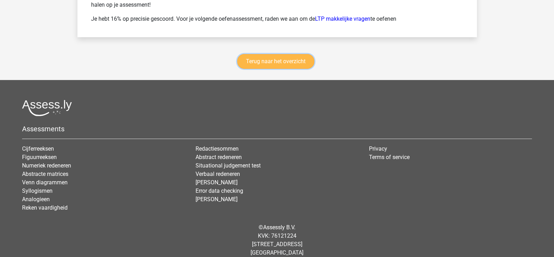
click at [245, 54] on link "Terug naar het overzicht" at bounding box center [275, 61] width 77 height 15
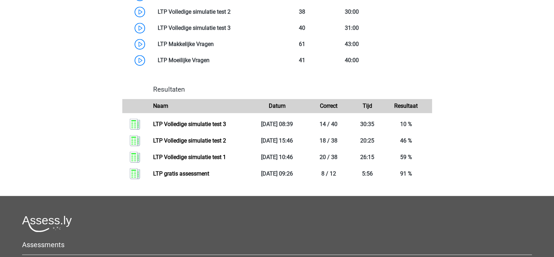
scroll to position [478, 0]
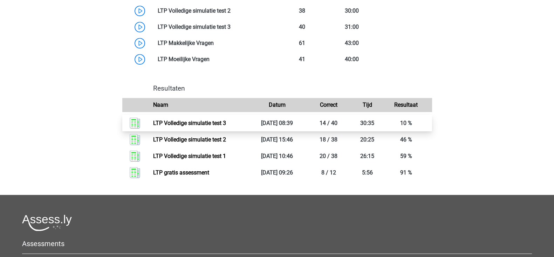
click at [219, 124] on link "LTP Volledige simulatie test 3" at bounding box center [189, 122] width 73 height 7
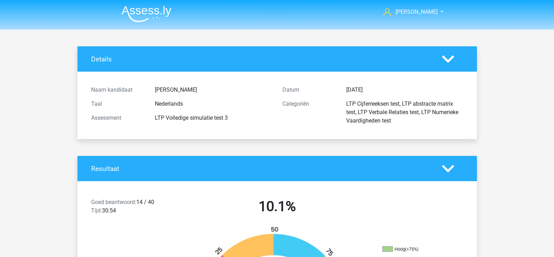
click at [140, 9] on img at bounding box center [147, 14] width 50 height 16
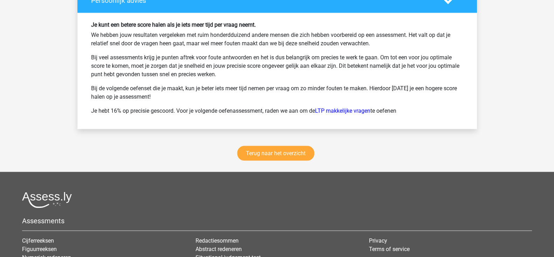
scroll to position [1686, 0]
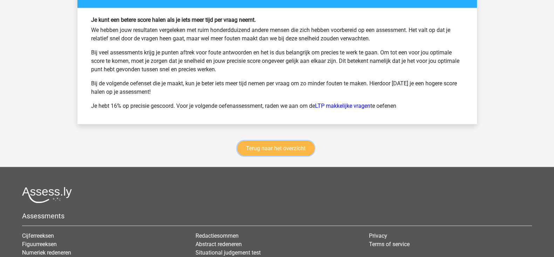
click at [245, 141] on link "Terug naar het overzicht" at bounding box center [275, 148] width 77 height 15
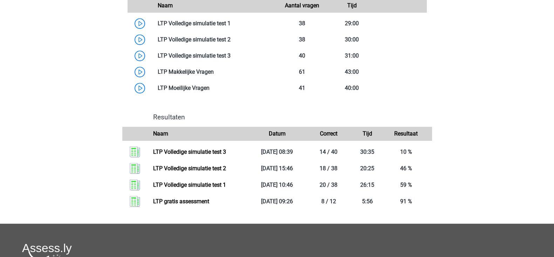
scroll to position [451, 0]
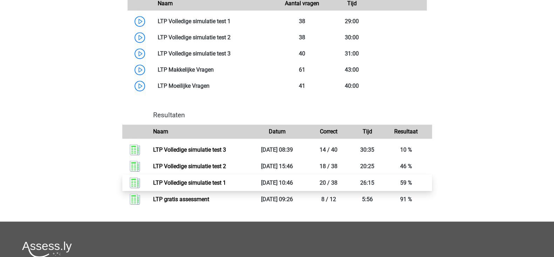
click at [153, 183] on link "LTP Volledige simulatie test 1" at bounding box center [189, 182] width 73 height 7
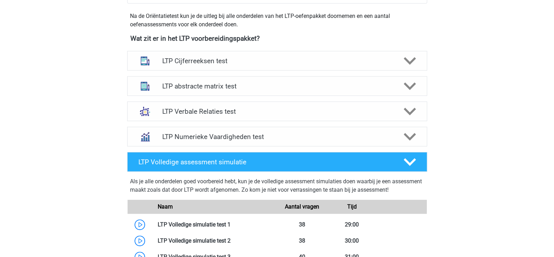
scroll to position [258, 0]
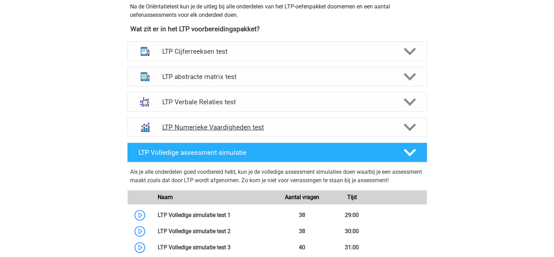
click at [411, 126] on icon at bounding box center [410, 127] width 12 height 12
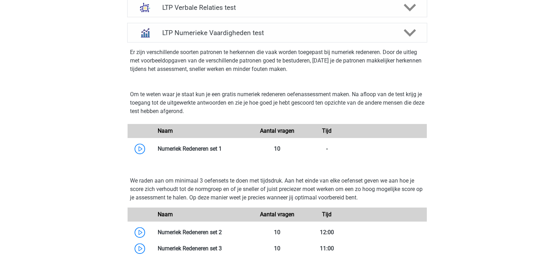
scroll to position [324, 0]
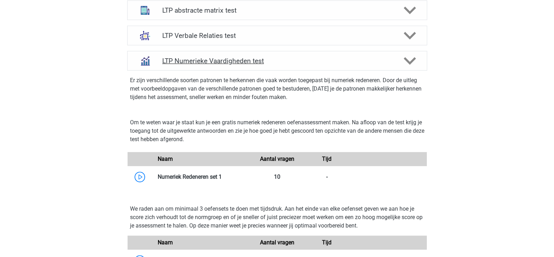
click at [409, 59] on icon at bounding box center [410, 61] width 12 height 12
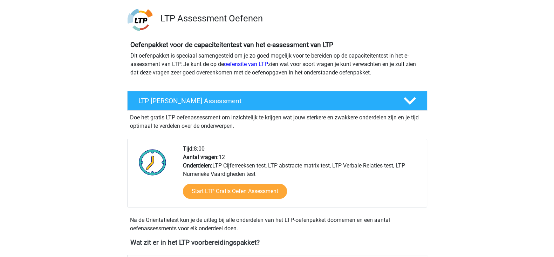
scroll to position [0, 0]
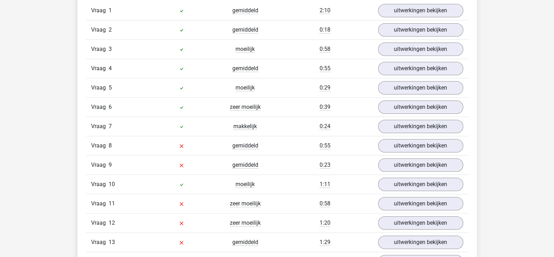
scroll to position [664, 0]
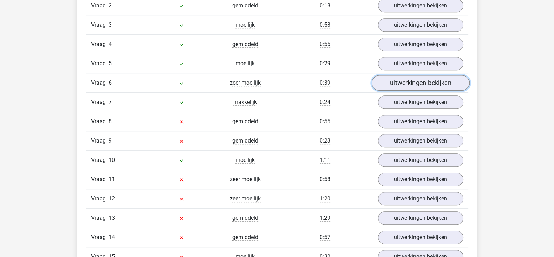
click at [410, 76] on link "uitwerkingen bekijken" at bounding box center [420, 82] width 98 height 15
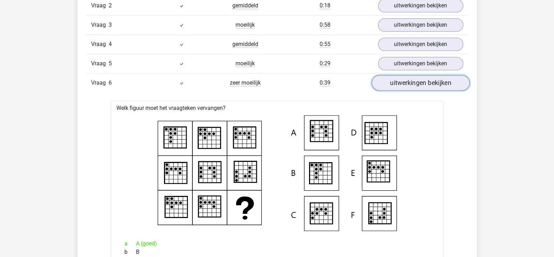
click at [412, 79] on link "uitwerkingen bekijken" at bounding box center [420, 82] width 98 height 15
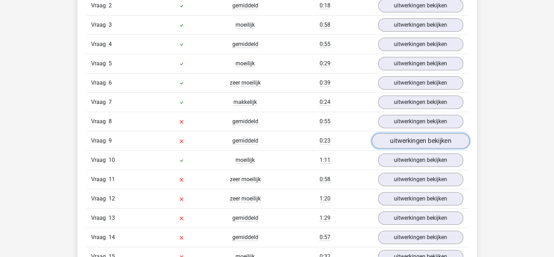
click at [425, 137] on link "uitwerkingen bekijken" at bounding box center [420, 140] width 98 height 15
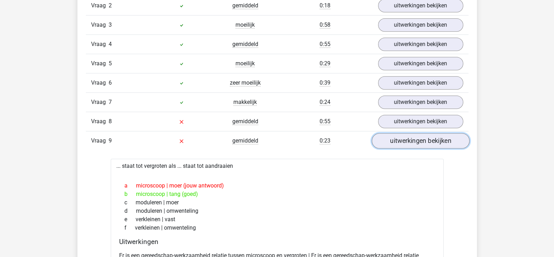
click at [425, 137] on link "uitwerkingen bekijken" at bounding box center [420, 140] width 98 height 15
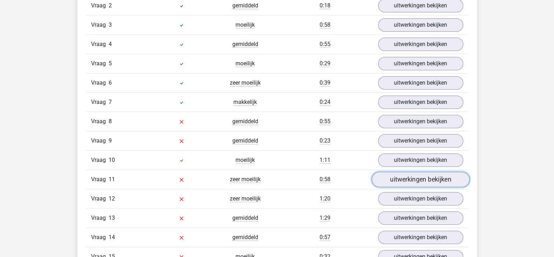
click at [412, 177] on link "uitwerkingen bekijken" at bounding box center [420, 178] width 98 height 15
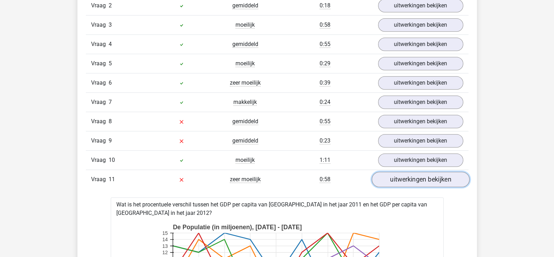
click at [441, 180] on link "uitwerkingen bekijken" at bounding box center [420, 178] width 98 height 15
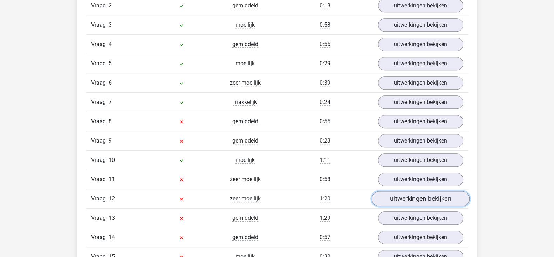
click at [396, 202] on link "uitwerkingen bekijken" at bounding box center [420, 198] width 98 height 15
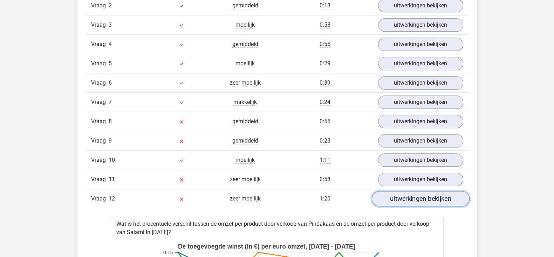
click at [396, 202] on link "uitwerkingen bekijken" at bounding box center [420, 198] width 98 height 15
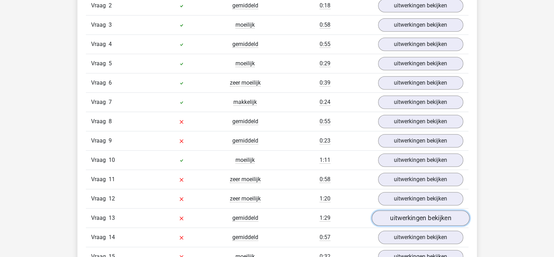
click at [397, 215] on link "uitwerkingen bekijken" at bounding box center [420, 217] width 98 height 15
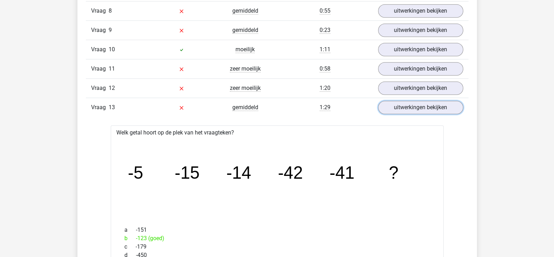
scroll to position [836, 0]
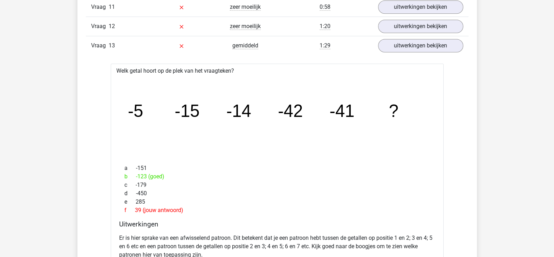
click at [422, 50] on div "Vraag 13 gemiddeld 1:29 uitwerkingen bekijken" at bounding box center [277, 45] width 383 height 19
click at [406, 46] on link "uitwerkingen bekijken" at bounding box center [420, 45] width 98 height 15
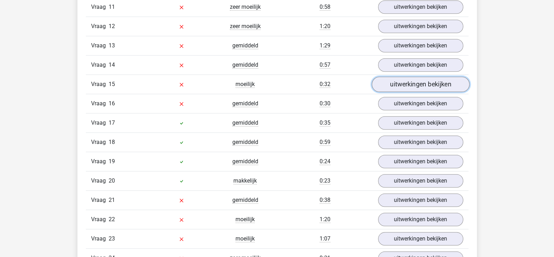
click at [411, 85] on link "uitwerkingen bekijken" at bounding box center [420, 83] width 98 height 15
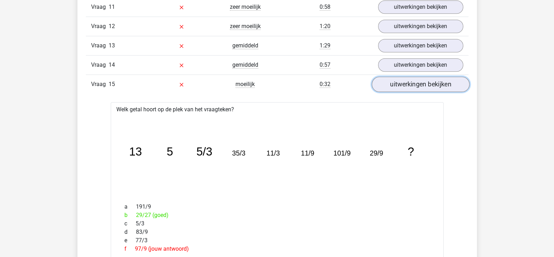
click at [411, 85] on link "uitwerkingen bekijken" at bounding box center [420, 83] width 98 height 15
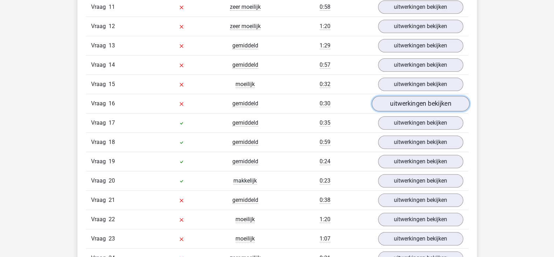
click at [396, 102] on link "uitwerkingen bekijken" at bounding box center [420, 103] width 98 height 15
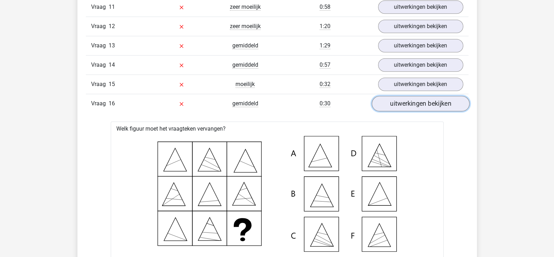
click at [396, 102] on link "uitwerkingen bekijken" at bounding box center [420, 103] width 98 height 15
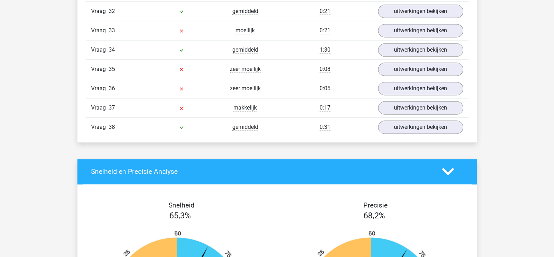
scroll to position [1222, 0]
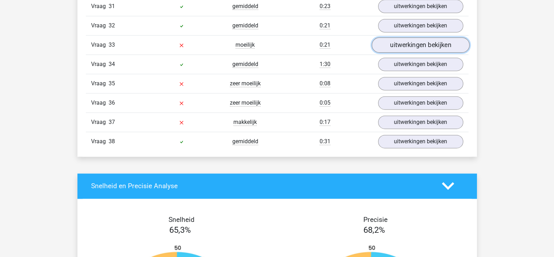
click at [412, 39] on link "uitwerkingen bekijken" at bounding box center [420, 44] width 98 height 15
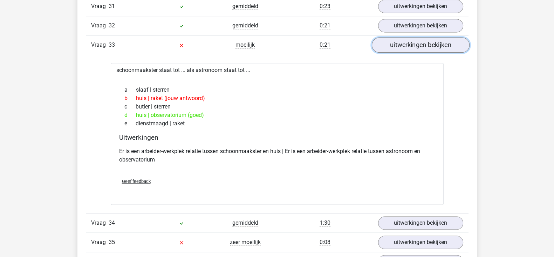
click at [413, 39] on link "uitwerkingen bekijken" at bounding box center [420, 44] width 98 height 15
